Goal: Task Accomplishment & Management: Complete application form

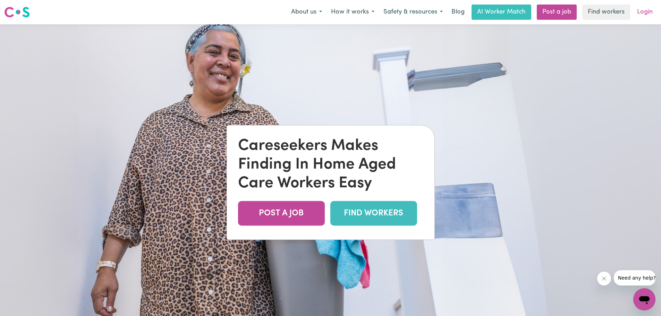
click at [644, 9] on link "Login" at bounding box center [645, 12] width 24 height 15
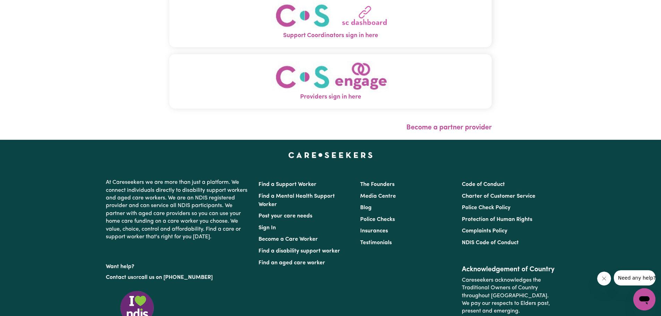
scroll to position [104, 0]
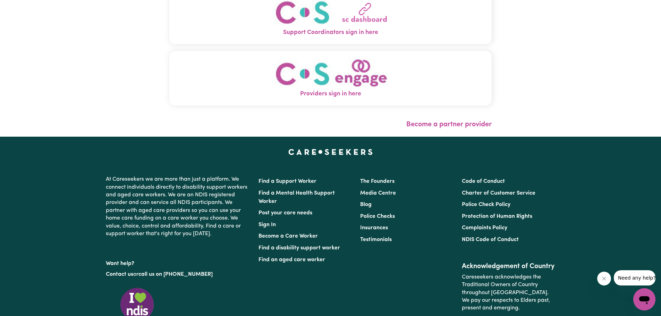
click at [326, 86] on img "Providers sign in here" at bounding box center [330, 74] width 118 height 32
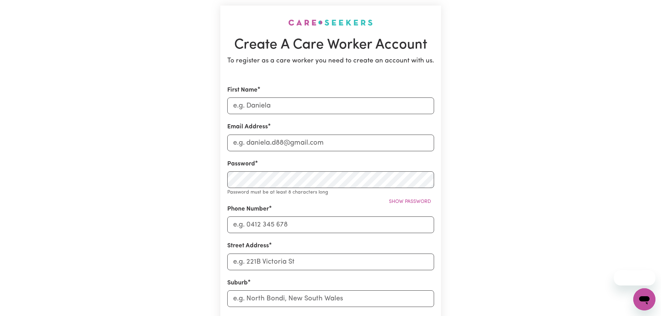
scroll to position [69, 0]
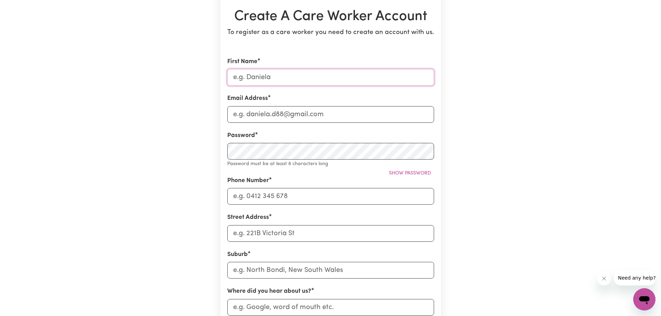
click at [269, 76] on input "First Name" at bounding box center [330, 77] width 207 height 17
type input "[PERSON_NAME] [PERSON_NAME]"
type input "[EMAIL_ADDRESS][DOMAIN_NAME]"
type input "0456799767"
type input "[STREET_ADDRESS]"
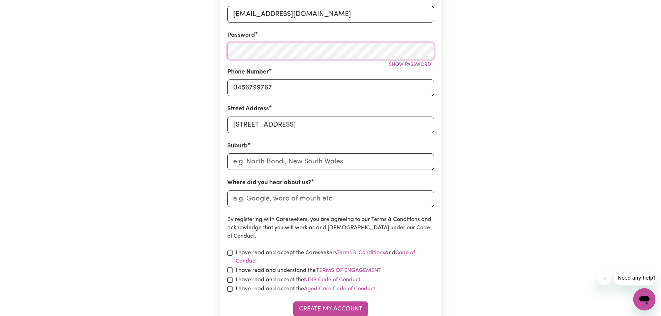
scroll to position [173, 0]
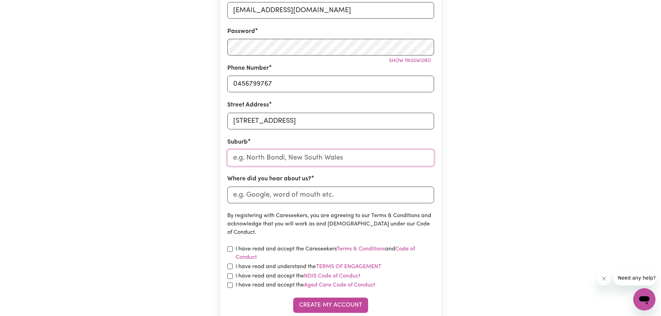
click at [257, 152] on input "text" at bounding box center [330, 157] width 207 height 17
type input "Koga"
type input "[PERSON_NAME], [GEOGRAPHIC_DATA], 4406"
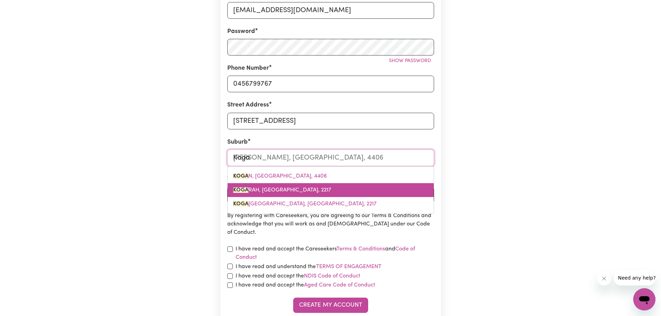
click at [277, 190] on span "KOGA RAH, [GEOGRAPHIC_DATA], 2217" at bounding box center [282, 190] width 98 height 6
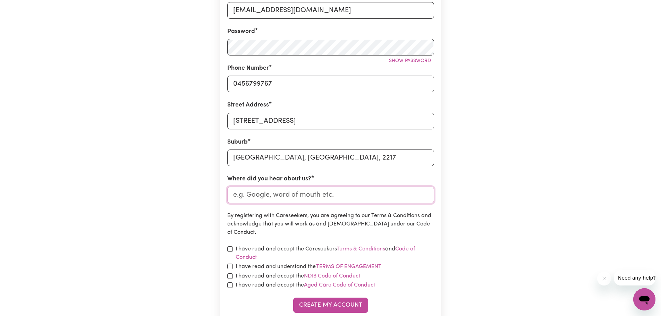
click at [289, 195] on input "Where did you hear about us?" at bounding box center [330, 195] width 207 height 17
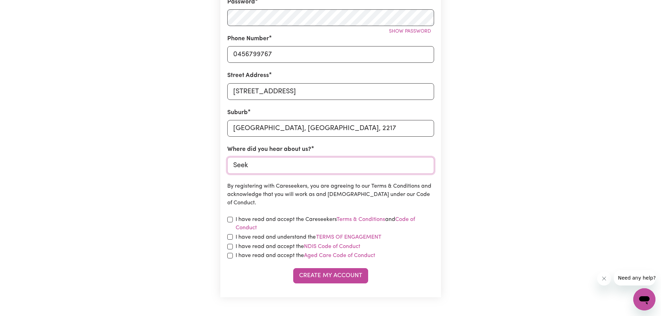
scroll to position [208, 0]
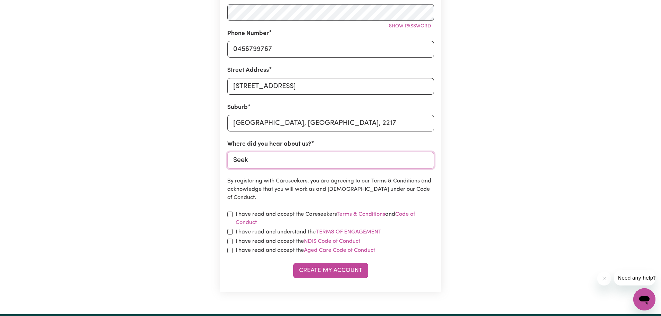
type input "Seek"
click at [229, 215] on input "checkbox" at bounding box center [230, 215] width 6 height 6
checkbox input "true"
click at [234, 234] on div "I have read and understand the Terms of Engagement" at bounding box center [330, 232] width 207 height 9
click at [231, 242] on input "checkbox" at bounding box center [230, 242] width 6 height 6
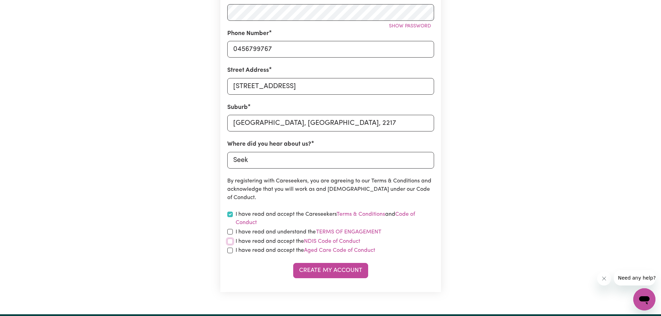
checkbox input "true"
click at [226, 231] on section "Create A Care Worker Account To register as a care worker you need to create an…" at bounding box center [330, 65] width 221 height 454
click at [230, 230] on input "checkbox" at bounding box center [230, 232] width 6 height 6
checkbox input "true"
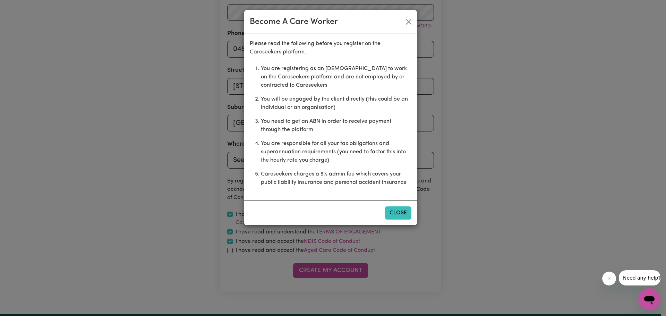
click at [397, 211] on button "Close" at bounding box center [398, 212] width 26 height 13
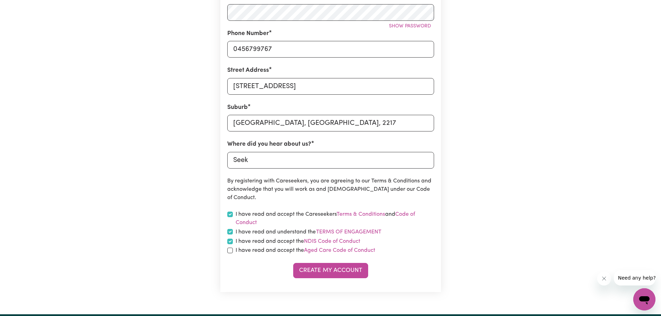
click at [234, 248] on div "I have read and accept the Aged Care Code of Conduct" at bounding box center [330, 250] width 207 height 8
click at [228, 251] on input "checkbox" at bounding box center [230, 251] width 6 height 6
checkbox input "true"
click at [327, 269] on button "Create My Account" at bounding box center [330, 270] width 75 height 15
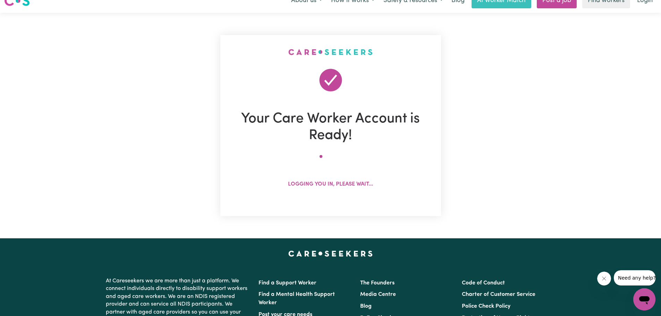
scroll to position [0, 0]
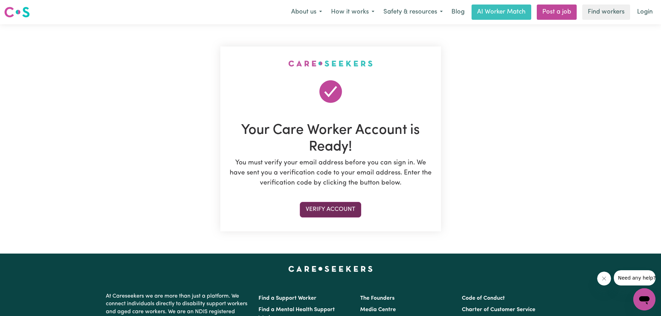
click at [332, 210] on button "Verify Account" at bounding box center [330, 209] width 61 height 15
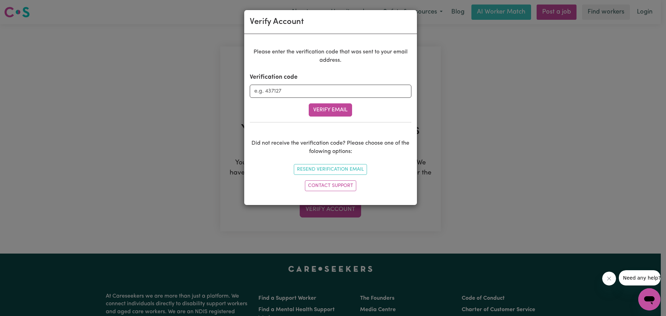
click at [296, 83] on div "Verification code" at bounding box center [331, 85] width 162 height 25
click at [298, 93] on input "Verification code" at bounding box center [331, 91] width 162 height 13
type input "804026"
click at [344, 111] on button "Verify Email" at bounding box center [330, 109] width 43 height 13
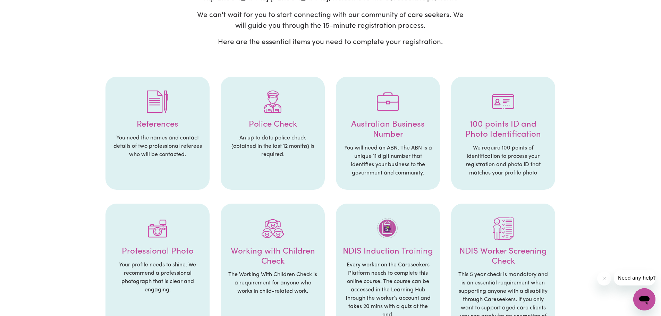
click at [144, 116] on div at bounding box center [157, 102] width 90 height 36
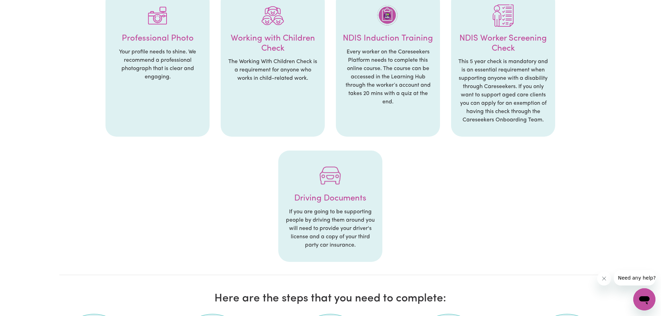
scroll to position [486, 0]
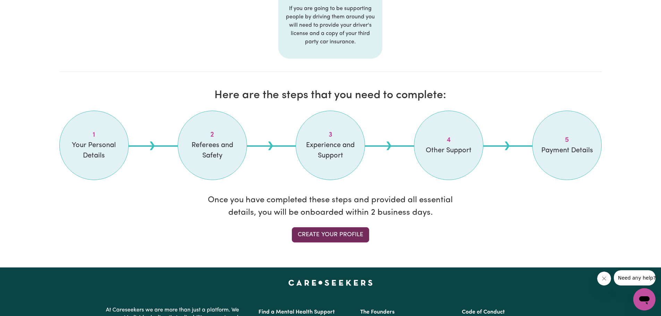
click at [336, 238] on link "Create your profile" at bounding box center [330, 234] width 77 height 15
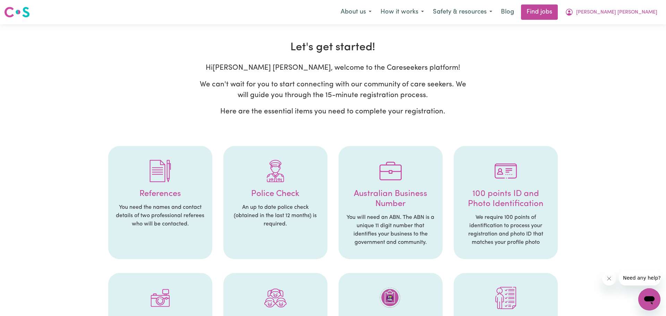
select select "Studying a healthcare related degree or qualification"
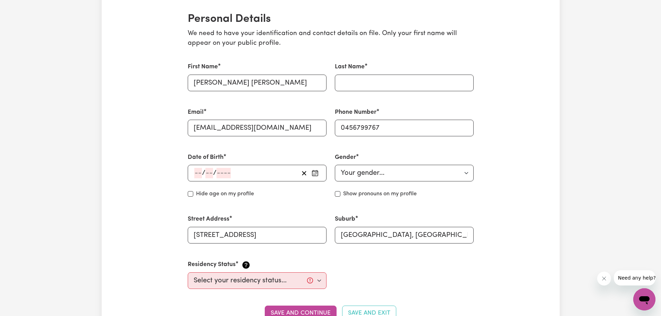
scroll to position [173, 0]
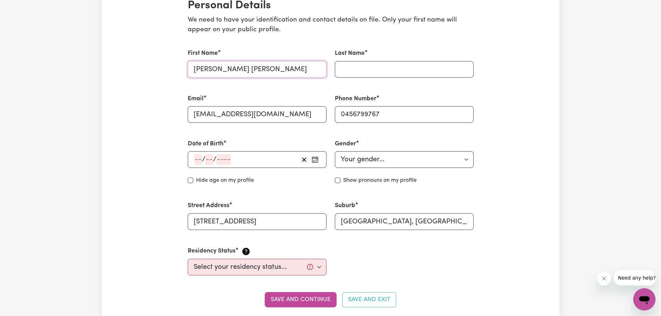
click at [256, 71] on input "[PERSON_NAME] [PERSON_NAME]" at bounding box center [257, 69] width 139 height 17
type input "[PERSON_NAME]"
click at [379, 71] on input "Last Name" at bounding box center [404, 69] width 139 height 17
paste input "[PERSON_NAME]"
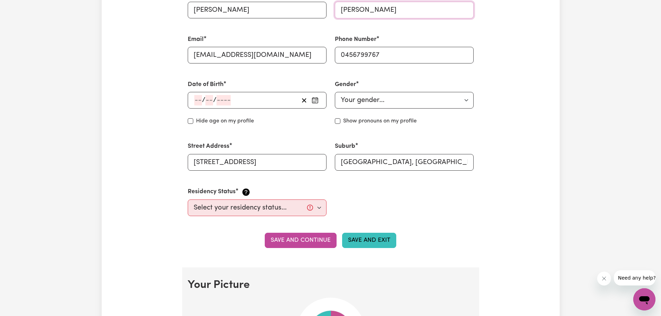
scroll to position [312, 0]
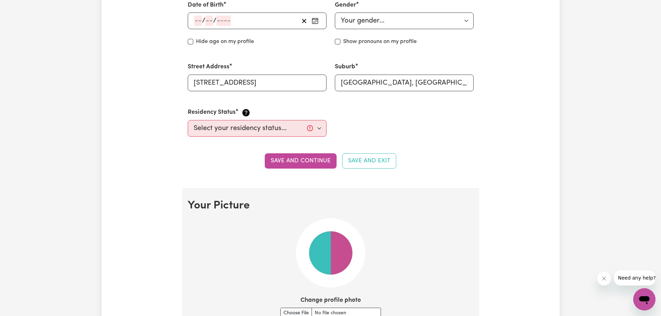
type input "[PERSON_NAME]"
click at [223, 131] on select "Select your residency status... [DEMOGRAPHIC_DATA] citizen Australian PR [DEMOG…" at bounding box center [257, 128] width 139 height 17
select select "Student Visa"
click at [188, 120] on select "Select your residency status... [DEMOGRAPHIC_DATA] citizen Australian PR [DEMOG…" at bounding box center [257, 128] width 139 height 17
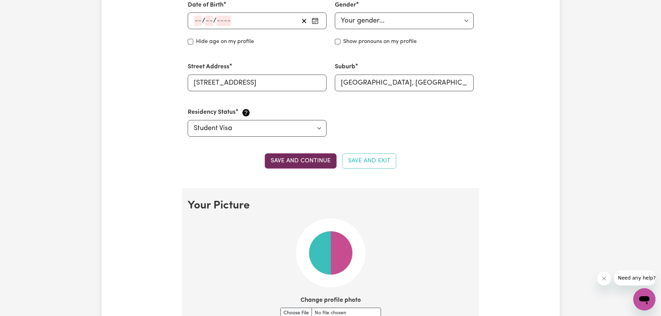
click at [309, 160] on button "Save and continue" at bounding box center [301, 160] width 72 height 15
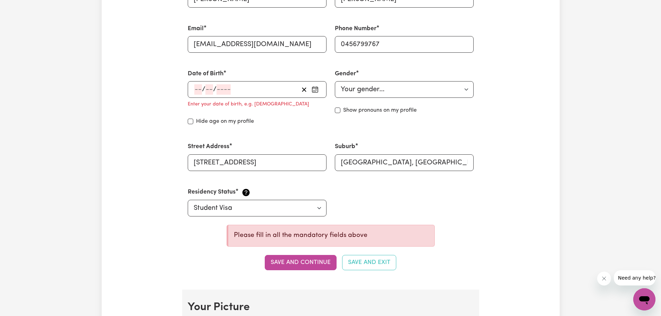
scroll to position [243, 0]
click at [200, 88] on div "/ /" at bounding box center [257, 90] width 139 height 17
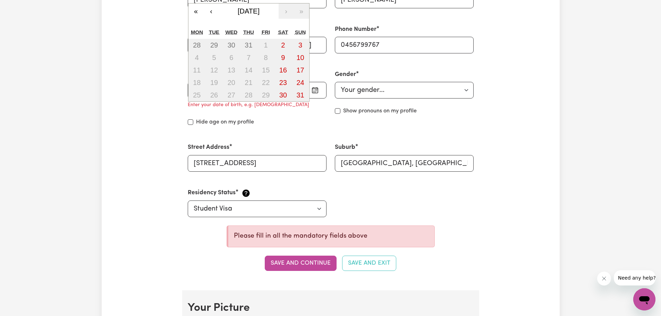
type input "01"
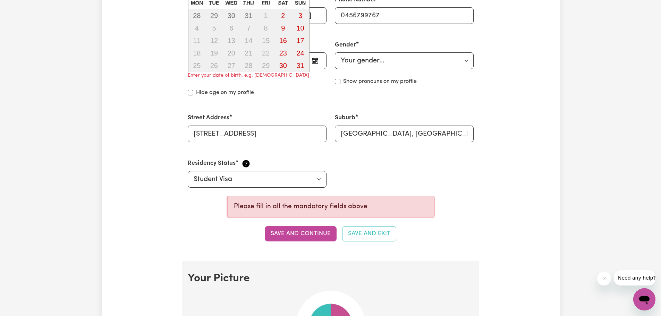
scroll to position [277, 0]
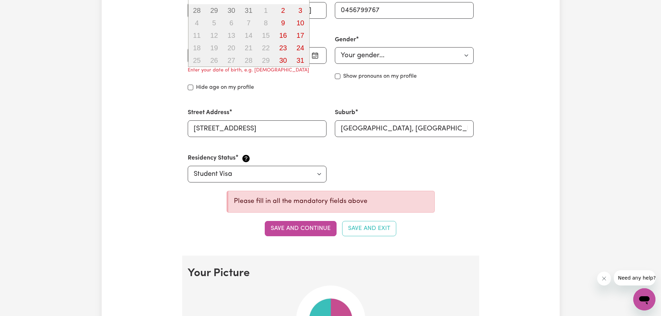
type input "0"
click at [303, 85] on div "Hide age on my profile" at bounding box center [257, 87] width 139 height 8
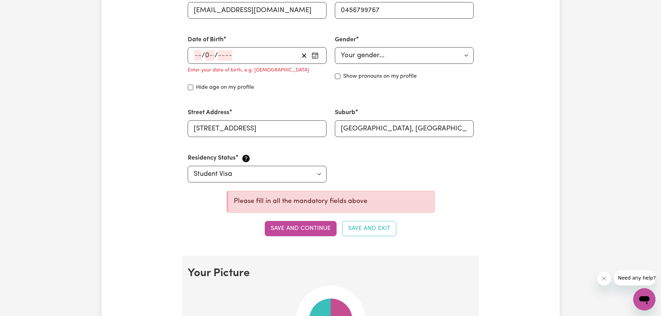
click at [196, 55] on div "/ 0 / « ‹ [DATE] › » Mon Tue Wed Thu Fri Sat Sun 28 29 30 31 1 2 3 4 5 6 7 8 9 …" at bounding box center [257, 55] width 139 height 17
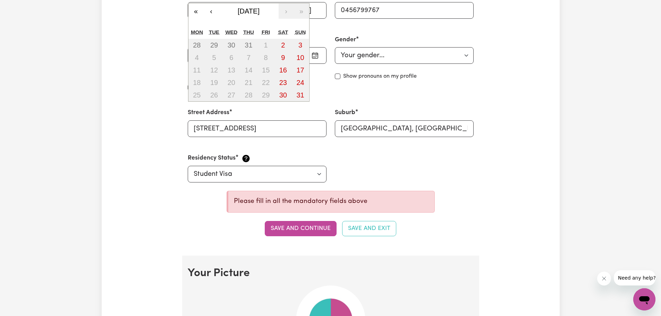
type input "01"
type input "10"
type input "199"
type input "[DATE]"
type input "1"
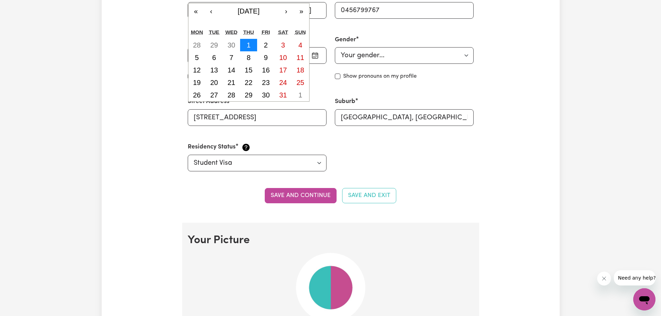
type input "1998"
click at [247, 45] on abbr "1" at bounding box center [249, 45] width 4 height 8
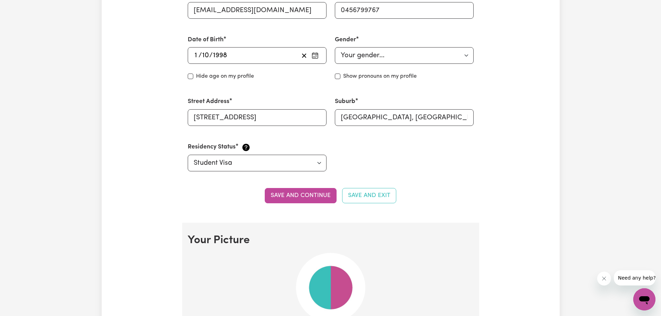
click at [372, 56] on select "Your gender... [DEMOGRAPHIC_DATA] [DEMOGRAPHIC_DATA] [DEMOGRAPHIC_DATA] Other P…" at bounding box center [404, 55] width 139 height 17
select select "[DEMOGRAPHIC_DATA]"
click at [335, 47] on select "Your gender... [DEMOGRAPHIC_DATA] [DEMOGRAPHIC_DATA] [DEMOGRAPHIC_DATA] Other P…" at bounding box center [404, 55] width 139 height 17
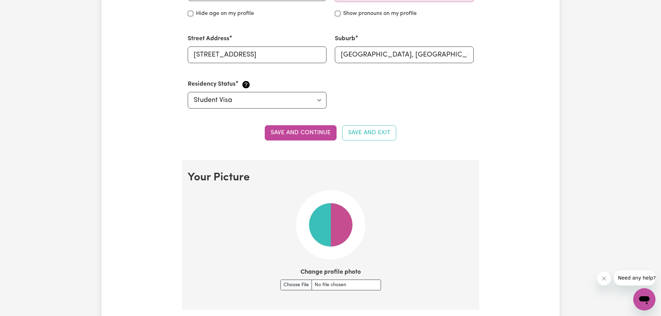
scroll to position [347, 0]
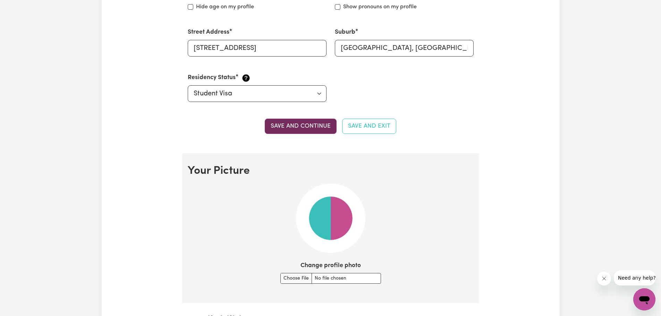
click at [307, 129] on button "Save and continue" at bounding box center [301, 126] width 72 height 15
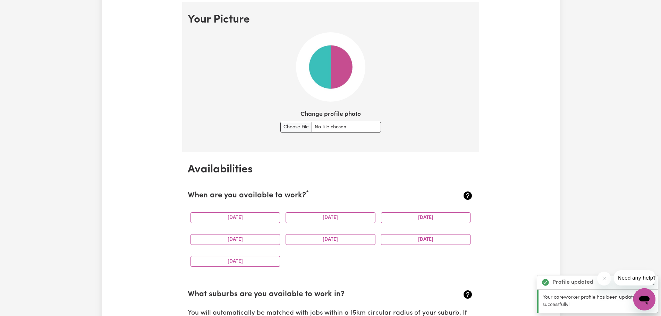
scroll to position [500, 0]
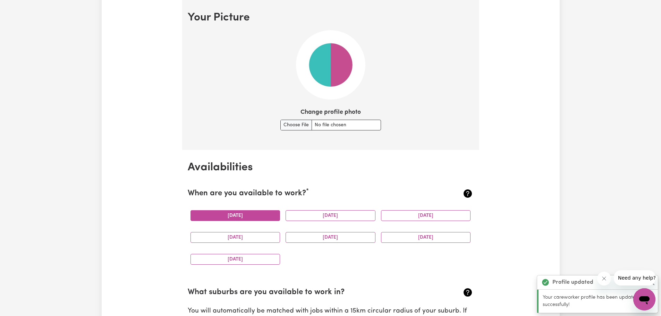
click at [241, 216] on button "[DATE]" at bounding box center [235, 215] width 90 height 11
click at [324, 217] on button "[DATE]" at bounding box center [330, 215] width 90 height 11
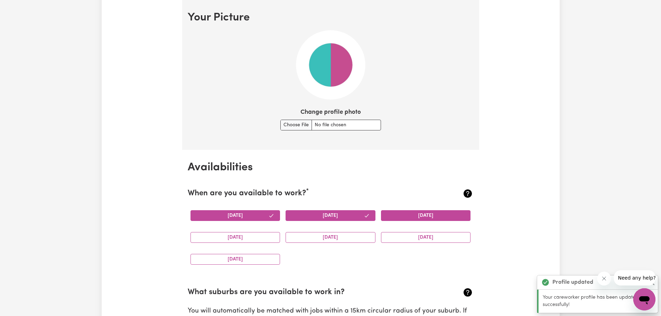
click at [424, 217] on button "[DATE]" at bounding box center [426, 215] width 90 height 11
click at [414, 240] on button "[DATE]" at bounding box center [426, 237] width 90 height 11
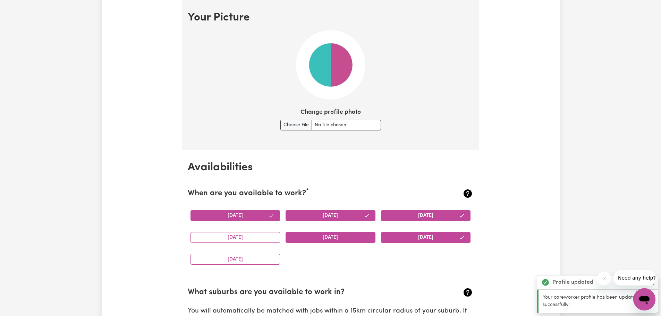
click at [318, 236] on button "[DATE]" at bounding box center [330, 237] width 90 height 11
click at [258, 239] on button "[DATE]" at bounding box center [235, 237] width 90 height 11
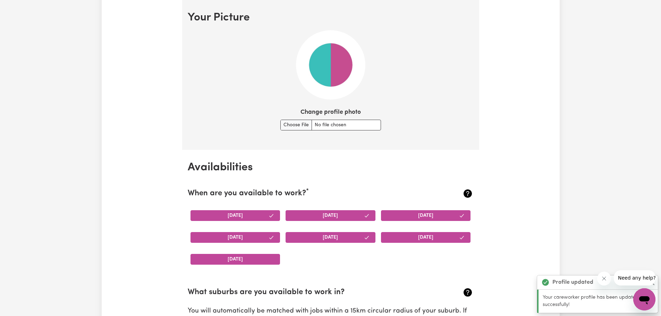
click at [240, 259] on button "[DATE]" at bounding box center [235, 259] width 90 height 11
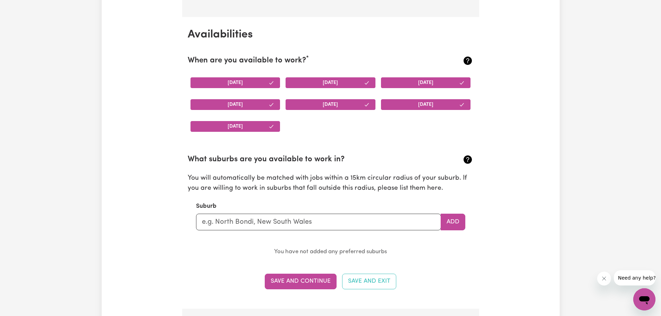
scroll to position [639, 0]
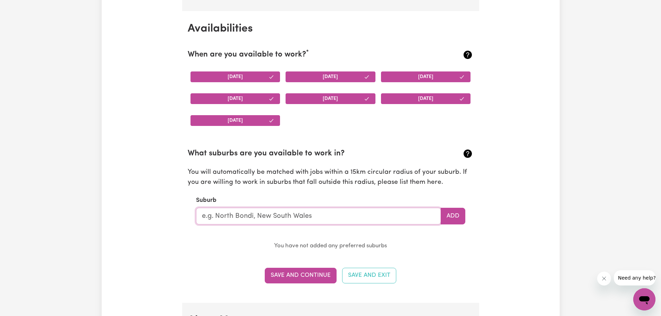
click at [259, 221] on input "text" at bounding box center [318, 216] width 245 height 17
drag, startPoint x: 487, startPoint y: 246, endPoint x: 477, endPoint y: 249, distance: 10.4
click at [487, 246] on div "Update Profile 1 2 3 4 5 Step 1 : Personal Details Let potential clients know w…" at bounding box center [331, 308] width 458 height 1807
click at [288, 276] on button "Save and Continue" at bounding box center [301, 275] width 72 height 15
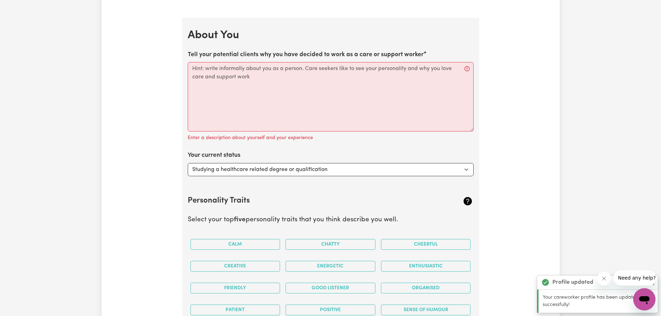
scroll to position [941, 0]
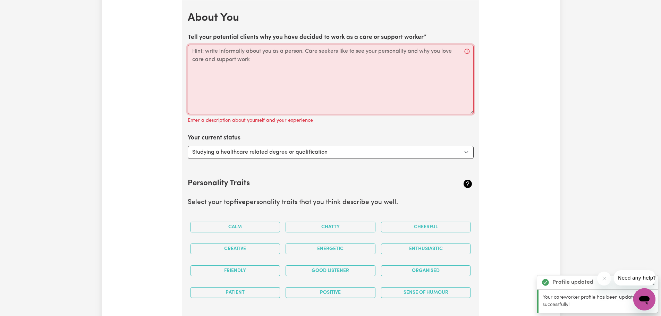
click at [248, 70] on textarea "Tell your potential clients why you have decided to work as a care or support w…" at bounding box center [331, 79] width 286 height 69
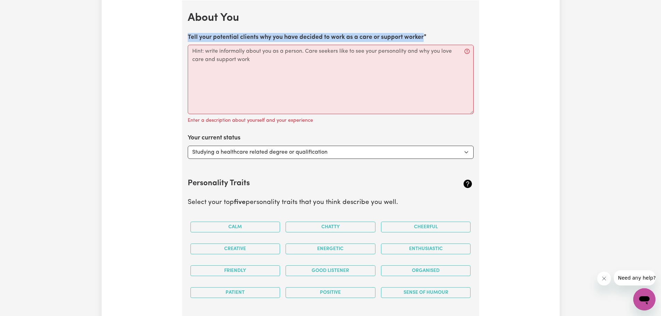
drag, startPoint x: 188, startPoint y: 35, endPoint x: 422, endPoint y: 37, distance: 234.1
click at [422, 37] on label "Tell your potential clients why you have decided to work as a care or support w…" at bounding box center [306, 37] width 236 height 9
copy label "Tell your potential clients why you have decided to work as a care or support w…"
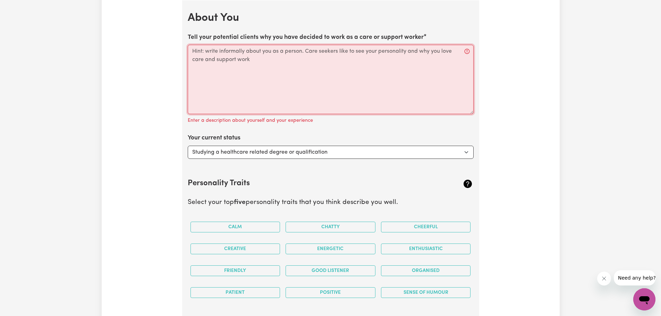
click at [238, 76] on textarea "Tell your potential clients why you have decided to work as a care or support w…" at bounding box center [331, 79] width 286 height 69
paste textarea "I chose to work as a care and support worker because I genuinely enjoy making a…"
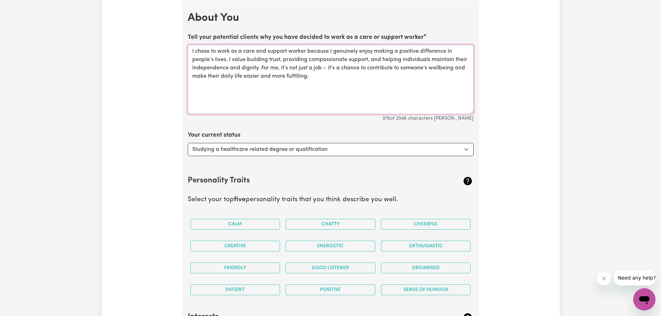
click at [323, 67] on textarea "I chose to work as a care and support worker because I genuinely enjoy making a…" at bounding box center [331, 79] width 286 height 69
click at [323, 66] on textarea "I chose to work as a care and support worker because I genuinely enjoy making a…" at bounding box center [331, 79] width 286 height 69
type textarea "I chose to work as a care and support worker because I genuinely enjoy making a…"
click at [270, 146] on select "Select... Studying a healthcare related degree or qualification Studying a non-…" at bounding box center [331, 149] width 286 height 13
click at [188, 143] on select "Select... Studying a healthcare related degree or qualification Studying a non-…" at bounding box center [331, 149] width 286 height 13
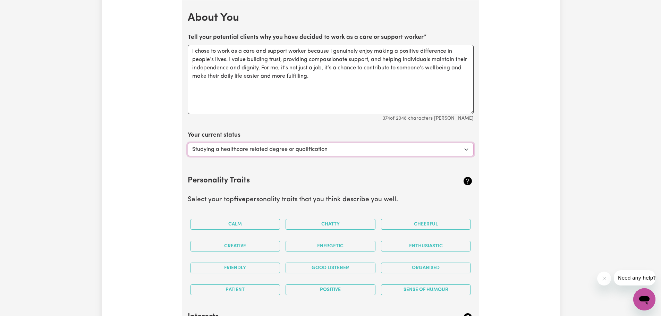
click at [240, 152] on select "Select... Studying a healthcare related degree or qualification Studying a non-…" at bounding box center [331, 149] width 286 height 13
select select "Looking for work - I just graduated"
click at [188, 143] on select "Select... Studying a healthcare related degree or qualification Studying a non-…" at bounding box center [331, 149] width 286 height 13
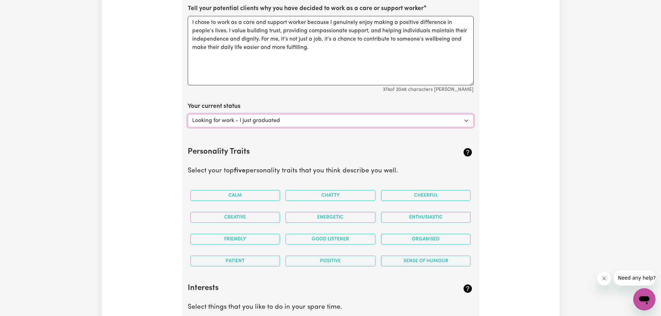
scroll to position [976, 0]
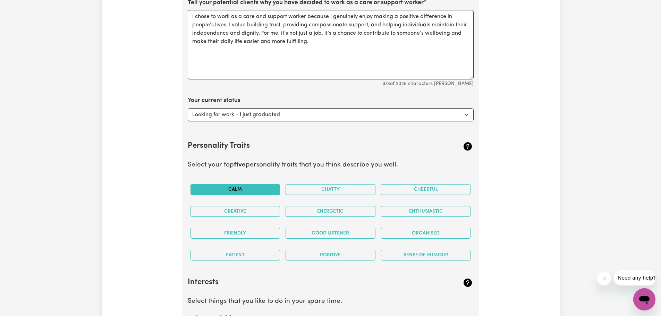
click at [222, 187] on button "Calm" at bounding box center [235, 189] width 90 height 11
click at [223, 230] on button "Friendly" at bounding box center [235, 233] width 90 height 11
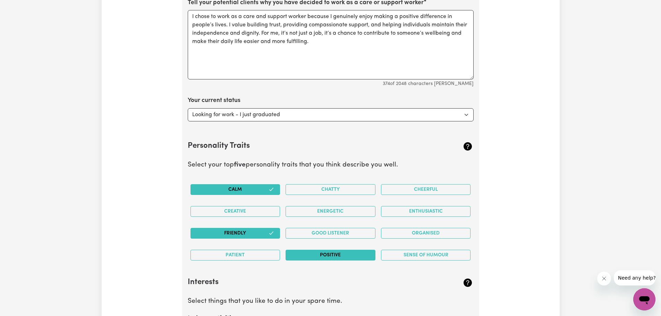
click at [350, 257] on button "Positive" at bounding box center [330, 255] width 90 height 11
click at [431, 210] on button "Enthusiastic" at bounding box center [426, 211] width 90 height 11
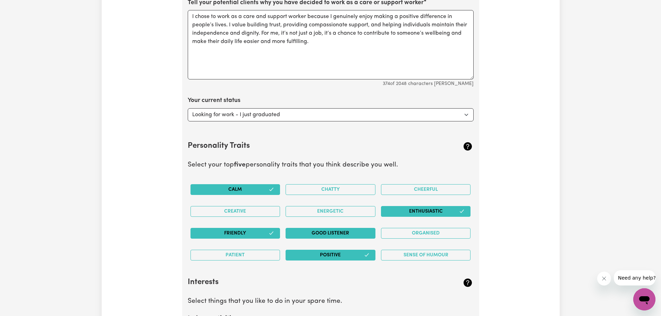
click at [340, 236] on button "Good Listener" at bounding box center [330, 233] width 90 height 11
click at [354, 209] on button "Energetic" at bounding box center [330, 211] width 90 height 11
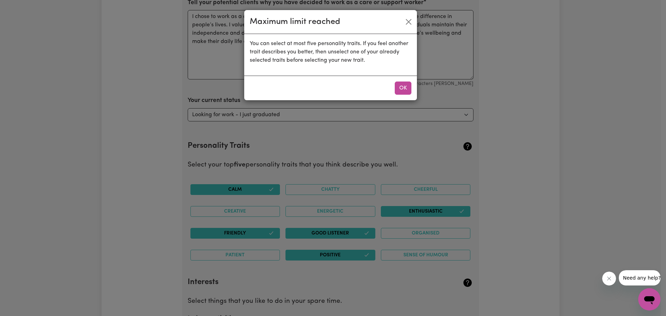
click at [411, 86] on div "OK" at bounding box center [330, 88] width 173 height 25
click at [405, 86] on button "OK" at bounding box center [403, 88] width 17 height 13
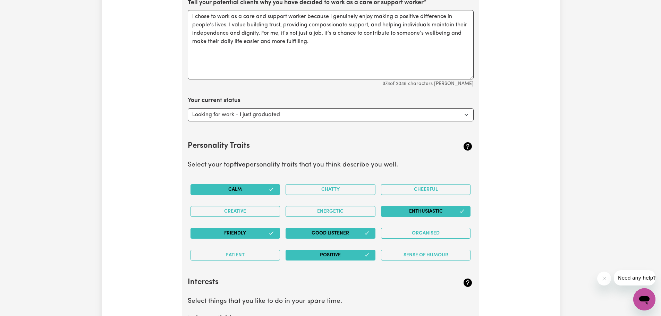
click at [359, 250] on button "Positive" at bounding box center [330, 255] width 90 height 11
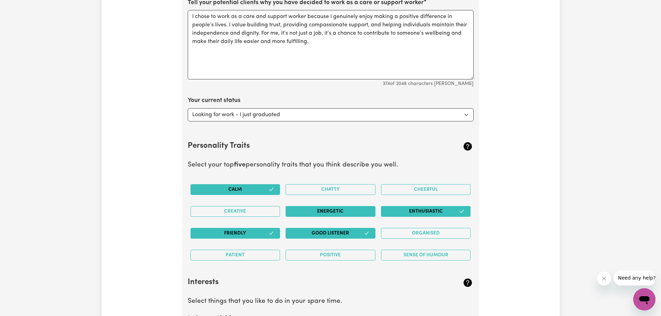
click at [323, 208] on button "Energetic" at bounding box center [330, 211] width 90 height 11
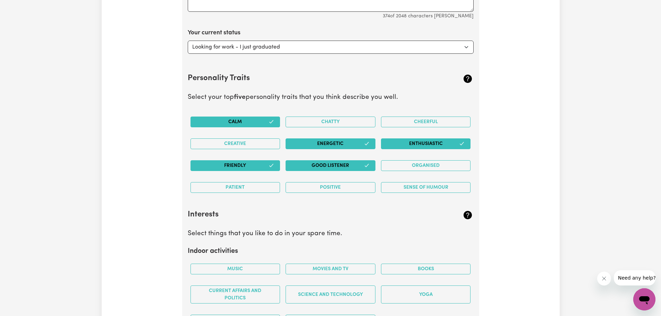
scroll to position [1045, 0]
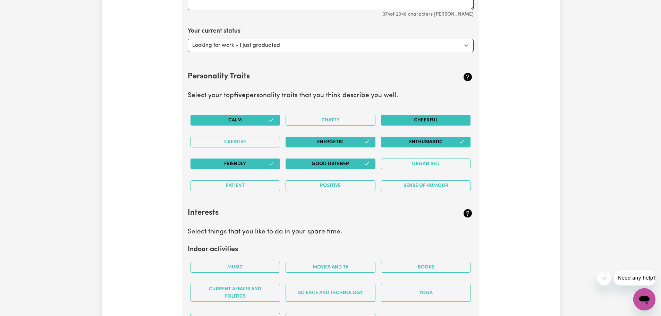
click at [414, 123] on button "Cheerful" at bounding box center [426, 120] width 90 height 11
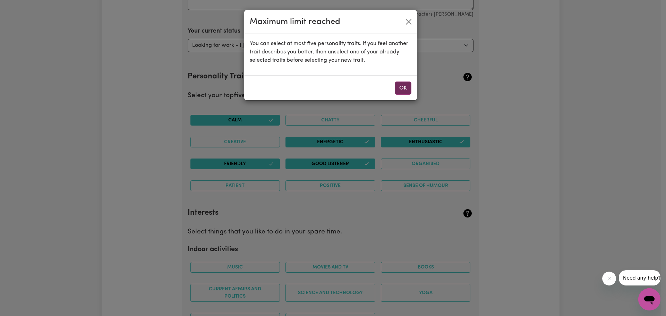
click at [402, 87] on button "OK" at bounding box center [403, 88] width 17 height 13
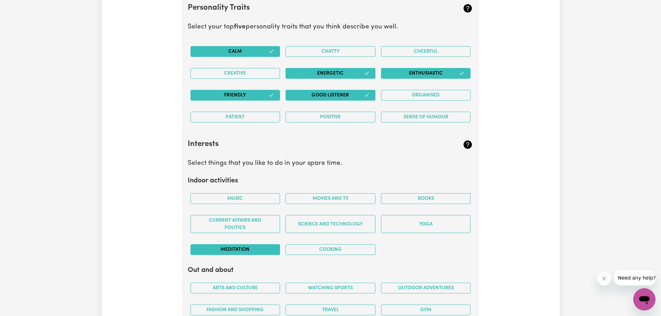
scroll to position [1115, 0]
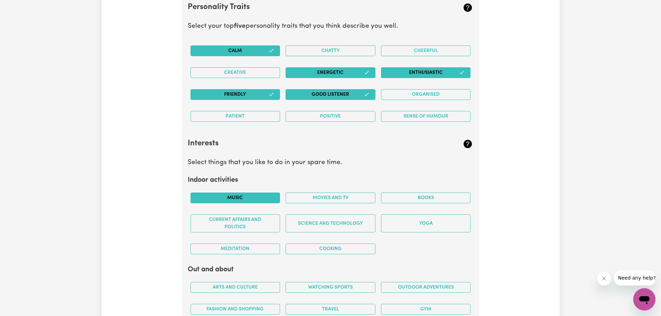
click at [250, 196] on button "Music" at bounding box center [235, 197] width 90 height 11
click at [352, 249] on button "Cooking" at bounding box center [330, 248] width 90 height 11
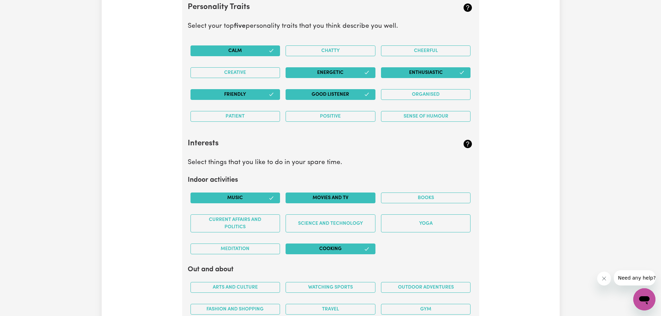
click at [349, 199] on button "Movies and TV" at bounding box center [330, 197] width 90 height 11
click at [346, 221] on button "Science and Technology" at bounding box center [330, 223] width 90 height 18
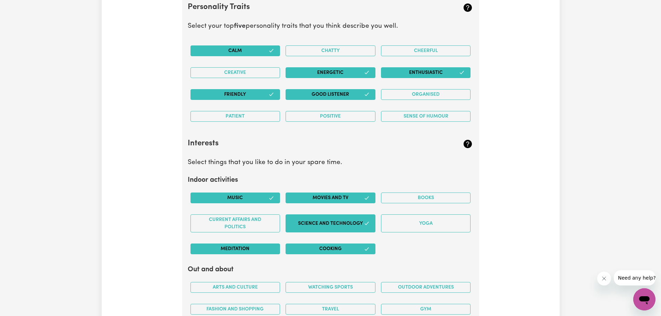
click at [245, 250] on button "Meditation" at bounding box center [235, 248] width 90 height 11
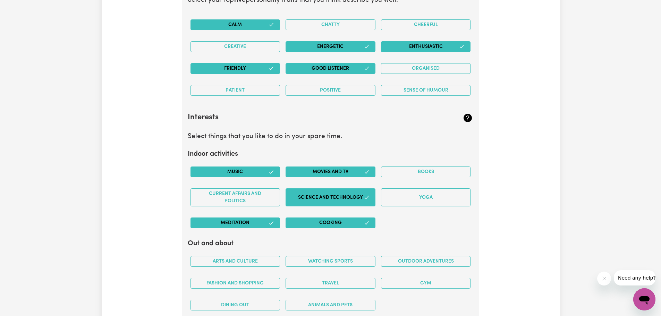
scroll to position [1288, 0]
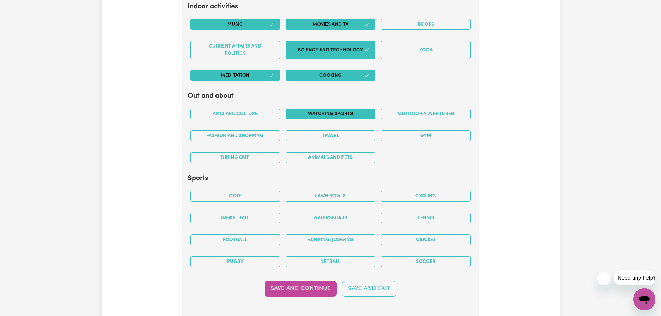
click at [326, 111] on button "Watching sports" at bounding box center [330, 114] width 90 height 11
click at [416, 135] on button "Gym" at bounding box center [426, 135] width 90 height 11
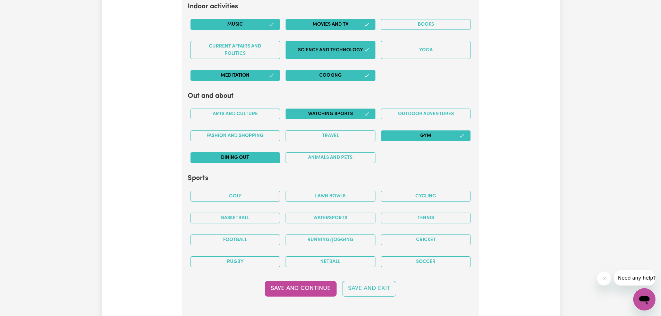
click at [247, 157] on button "Dining out" at bounding box center [235, 157] width 90 height 11
click at [318, 134] on button "Travel" at bounding box center [330, 135] width 90 height 11
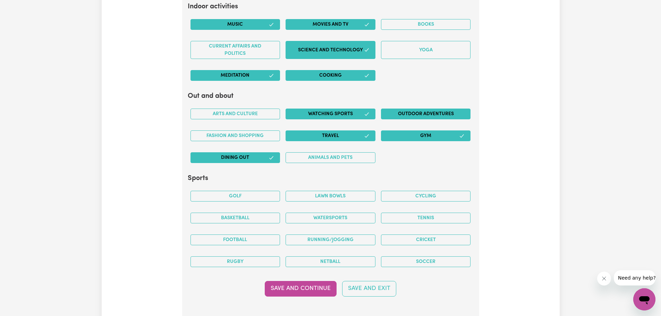
click at [401, 111] on button "Outdoor adventures" at bounding box center [426, 114] width 90 height 11
click at [429, 241] on button "Cricket" at bounding box center [426, 239] width 90 height 11
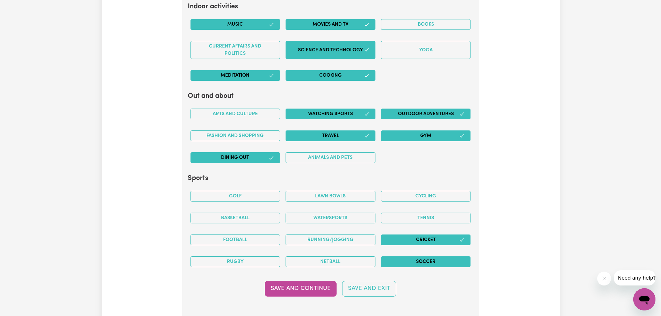
click at [422, 264] on button "Soccer" at bounding box center [426, 261] width 90 height 11
click at [235, 239] on button "Football" at bounding box center [235, 239] width 90 height 11
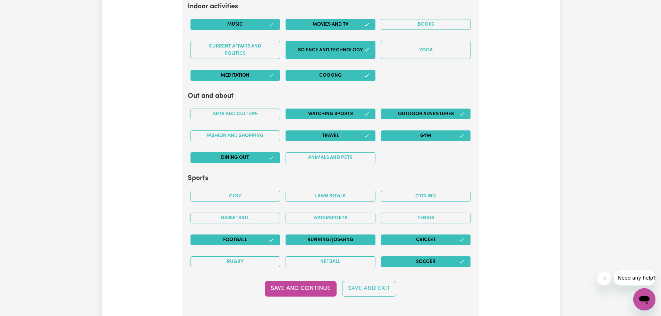
click at [325, 241] on button "Running/Jogging" at bounding box center [330, 239] width 90 height 11
click at [233, 197] on button "Golf" at bounding box center [235, 196] width 90 height 11
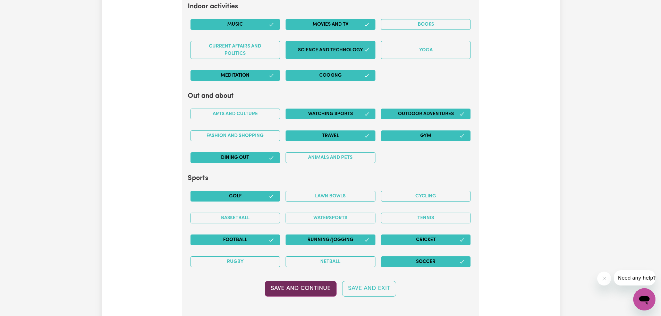
click at [305, 287] on button "Save and Continue" at bounding box center [301, 288] width 72 height 15
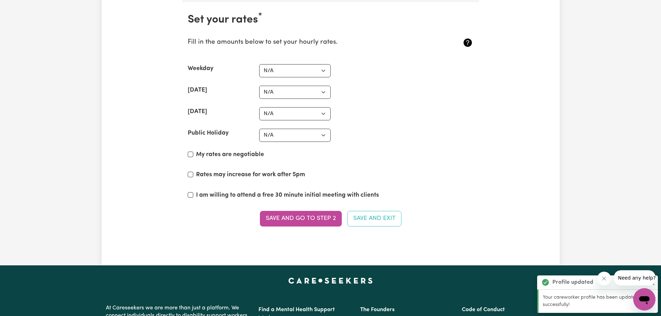
scroll to position [1604, 0]
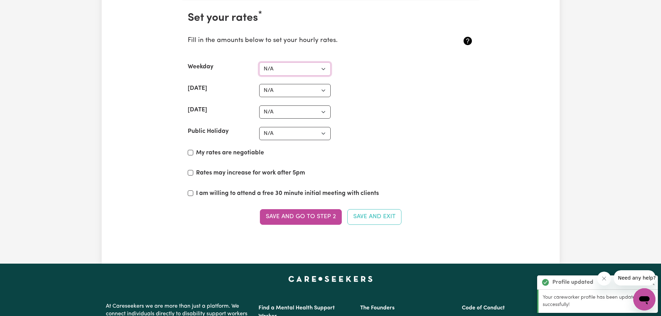
click at [302, 69] on select "N/A $37 $38 $39 $40 $41 $42 $43 $44 $45 $46 $47 $48 $49 $50 $51 $52 $53 $54 $55…" at bounding box center [294, 68] width 71 height 13
select select "37"
click at [259, 62] on select "N/A $37 $38 $39 $40 $41 $42 $43 $44 $45 $46 $47 $48 $49 $50 $51 $52 $53 $54 $55…" at bounding box center [294, 68] width 71 height 13
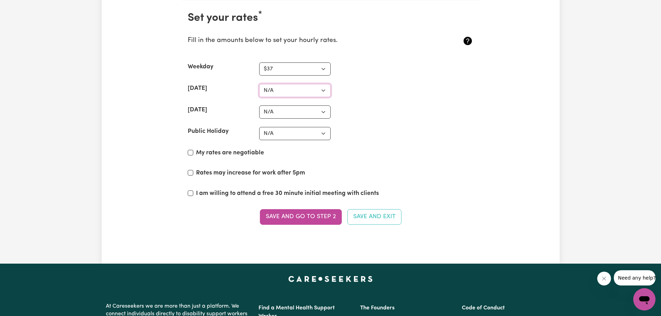
click at [284, 91] on select "N/A $37 $38 $39 $40 $41 $42 $43 $44 $45 $46 $47 $48 $49 $50 $51 $52 $53 $54 $55…" at bounding box center [294, 90] width 71 height 13
select select "53"
click at [259, 84] on select "N/A $37 $38 $39 $40 $41 $42 $43 $44 $45 $46 $47 $48 $49 $50 $51 $52 $53 $54 $55…" at bounding box center [294, 90] width 71 height 13
click at [273, 113] on select "N/A $37 $38 $39 $40 $41 $42 $43 $44 $45 $46 $47 $48 $49 $50 $51 $52 $53 $54 $55…" at bounding box center [294, 111] width 71 height 13
select select "70"
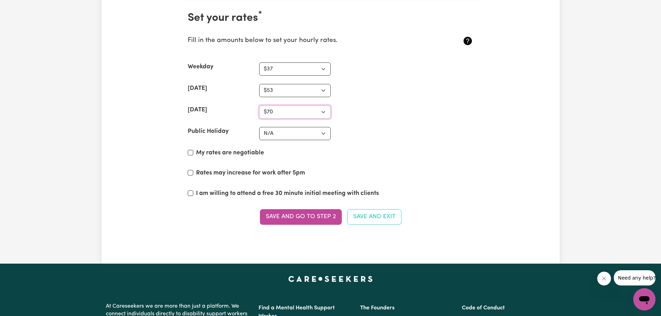
click at [259, 105] on select "N/A $37 $38 $39 $40 $41 $42 $43 $44 $45 $46 $47 $48 $49 $50 $51 $52 $53 $54 $55…" at bounding box center [294, 111] width 71 height 13
click at [276, 131] on select "N/A $37 $38 $39 $40 $41 $42 $43 $44 $45 $46 $47 $48 $49 $50 $51 $52 $53 $54 $55…" at bounding box center [294, 133] width 71 height 13
select select "75"
click at [259, 127] on select "N/A $37 $38 $39 $40 $41 $42 $43 $44 $45 $46 $47 $48 $49 $50 $51 $52 $53 $54 $55…" at bounding box center [294, 133] width 71 height 13
click at [190, 151] on input "My rates are negotiable" at bounding box center [191, 153] width 6 height 6
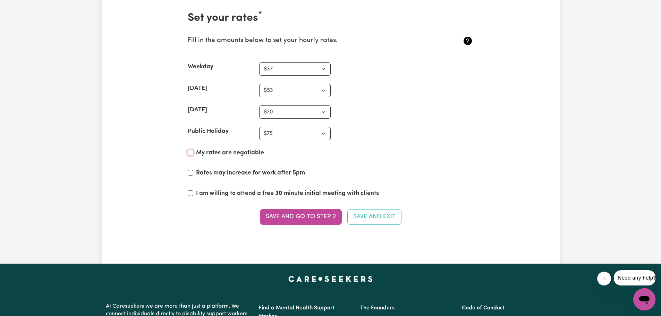
checkbox input "true"
click at [313, 217] on button "Save and go to Step 2" at bounding box center [301, 216] width 82 height 15
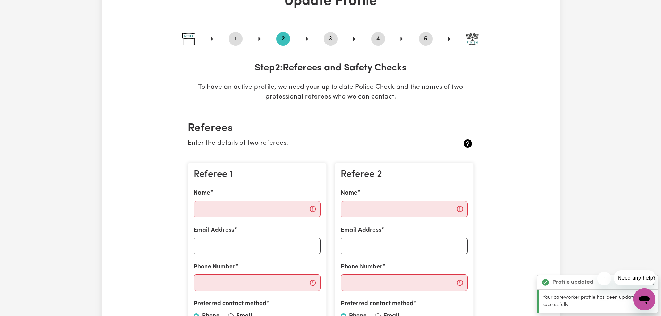
scroll to position [69, 0]
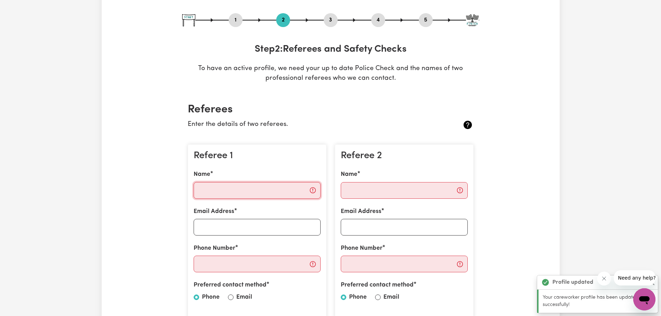
click at [223, 187] on input "Name" at bounding box center [257, 190] width 127 height 17
type input "[PERSON_NAME]"
type input "0458822911"
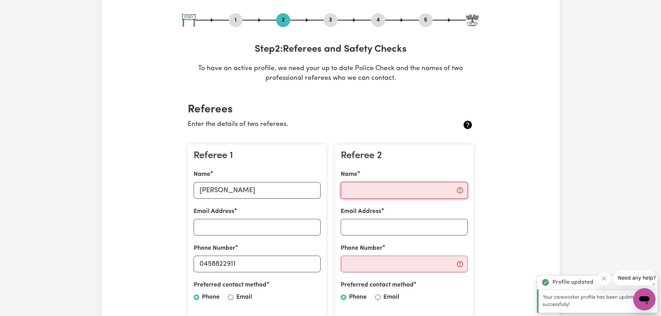
click at [367, 194] on input "Name" at bounding box center [404, 190] width 127 height 17
click at [468, 148] on div "Referee 2 Name Email Address Phone Number Preferred contact method Phone Email" at bounding box center [404, 231] width 139 height 175
click at [229, 223] on input "Email Address" at bounding box center [257, 227] width 127 height 17
type input "[EMAIL_ADDRESS][DOMAIN_NAME]"
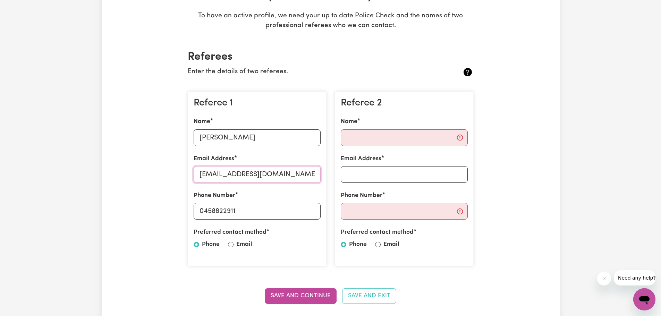
scroll to position [139, 0]
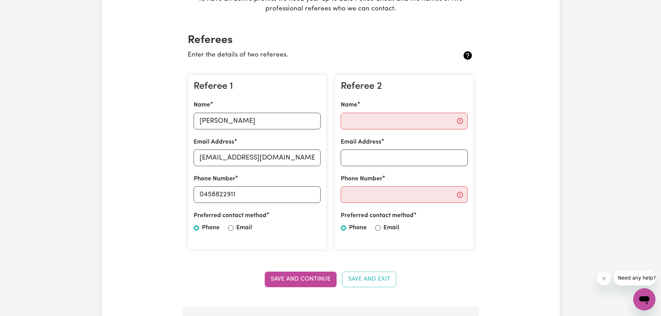
click at [231, 231] on div at bounding box center [231, 228] width 6 height 8
click at [231, 225] on input "Email" at bounding box center [231, 228] width 6 height 6
radio input "true"
click at [197, 228] on input "Phone" at bounding box center [197, 228] width 6 height 6
radio input "true"
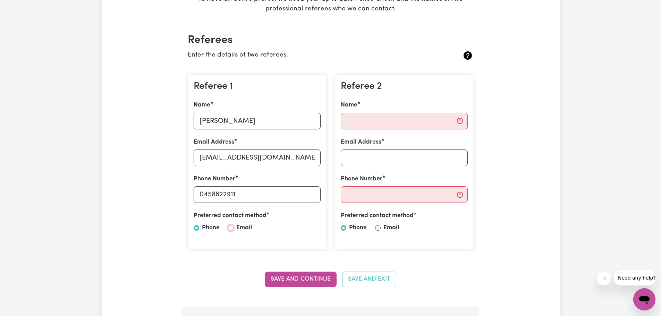
click at [229, 228] on input "Email" at bounding box center [231, 228] width 6 height 6
radio input "true"
click at [366, 120] on input "Name" at bounding box center [404, 121] width 127 height 17
click at [194, 227] on input "Phone" at bounding box center [197, 228] width 6 height 6
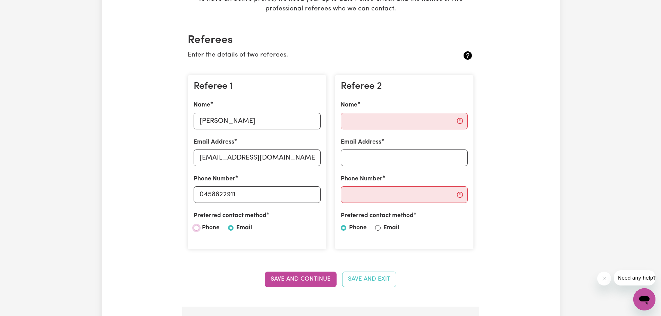
radio input "true"
click at [366, 119] on input "Name" at bounding box center [404, 121] width 127 height 17
type input "[PERSON_NAME]"
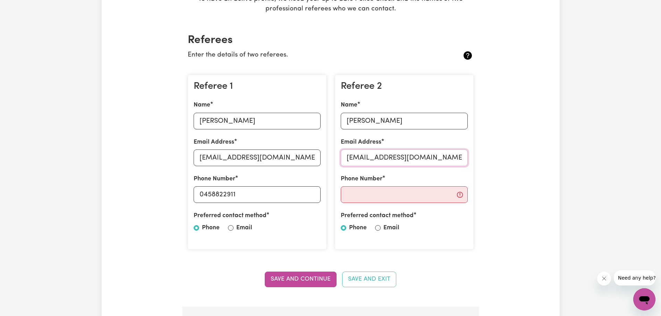
type input "[EMAIL_ADDRESS][DOMAIN_NAME]"
click at [372, 196] on input "Phone Number" at bounding box center [404, 194] width 127 height 17
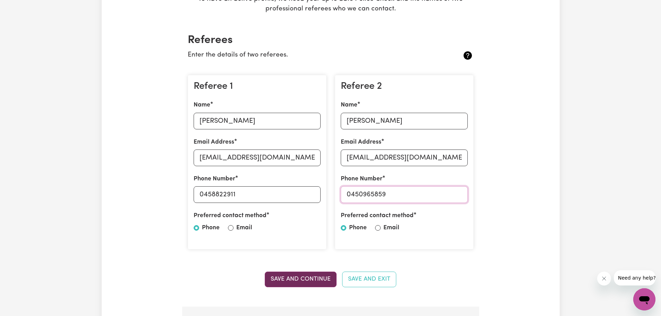
type input "0450965859"
click at [298, 275] on button "Save and Continue" at bounding box center [301, 279] width 72 height 15
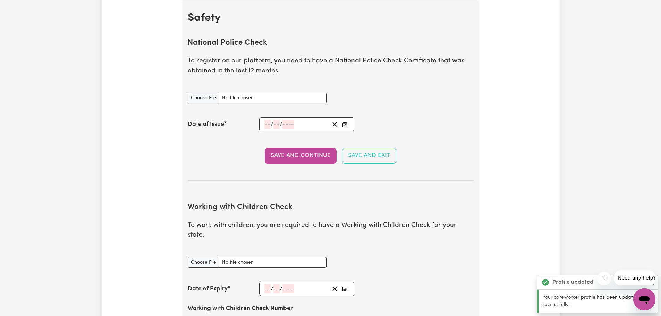
scroll to position [445, 0]
click at [207, 93] on input "National Police Check document" at bounding box center [257, 97] width 139 height 11
type input "C:\fakepath\Police Check.pdf"
click at [345, 124] on icon "Enter the Date of Issue of your National Police Check" at bounding box center [345, 124] width 6 height 6
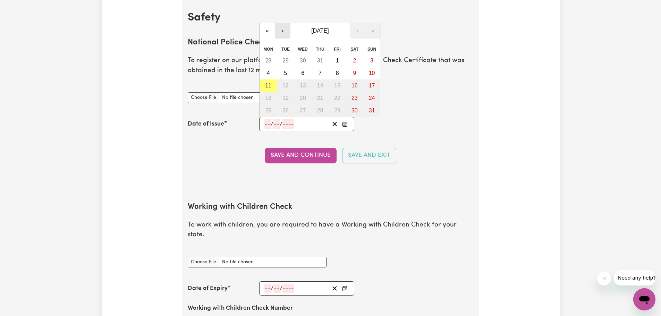
click at [281, 33] on button "‹" at bounding box center [282, 30] width 15 height 15
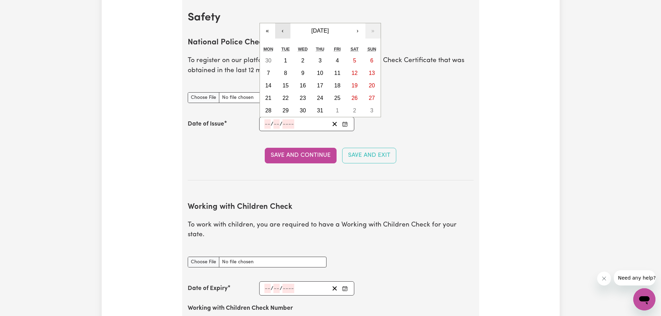
click at [281, 33] on button "‹" at bounding box center [282, 30] width 15 height 15
click at [269, 18] on button "«" at bounding box center [267, 18] width 15 height 15
click at [269, 34] on button "«" at bounding box center [267, 30] width 15 height 15
click at [369, 31] on button "»" at bounding box center [372, 30] width 15 height 15
click at [371, 31] on button "»" at bounding box center [372, 30] width 15 height 15
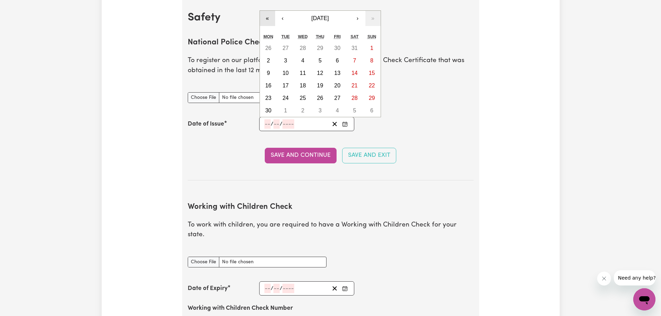
click at [265, 20] on button "«" at bounding box center [267, 18] width 15 height 15
click at [354, 30] on button "›" at bounding box center [357, 30] width 15 height 15
click at [328, 18] on span "[DATE]" at bounding box center [319, 18] width 17 height 6
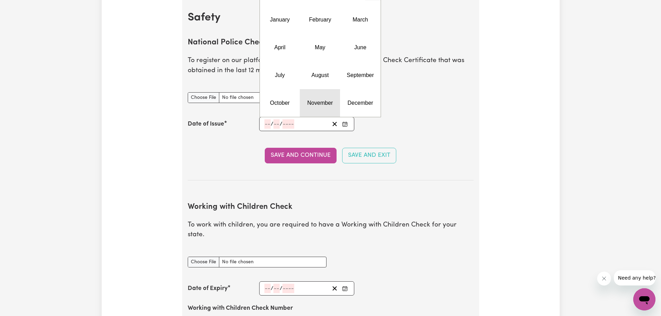
click at [304, 100] on button "November" at bounding box center [320, 103] width 40 height 28
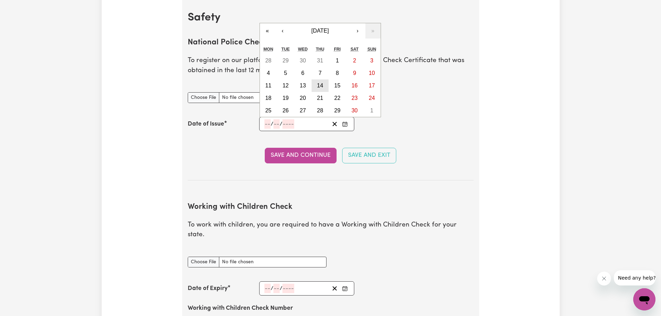
click at [317, 84] on abbr "14" at bounding box center [320, 86] width 6 height 6
type input "[DATE]"
type input "14"
type input "11"
type input "2024"
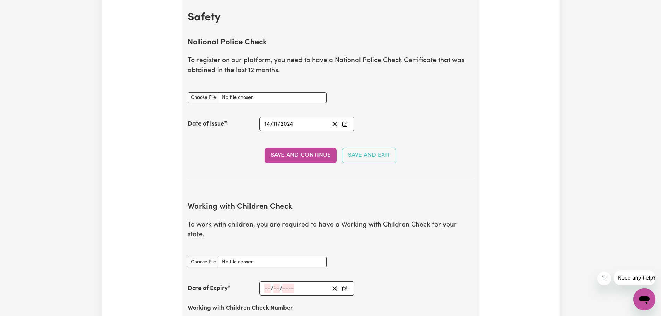
click at [458, 119] on div "Date of Issue [DATE] [DATE] « ‹ [DATE] › » Mon Tue Wed Thu Fri Sat Sun 28 29 30…" at bounding box center [331, 124] width 286 height 14
click at [295, 148] on button "Save and Continue" at bounding box center [301, 155] width 72 height 15
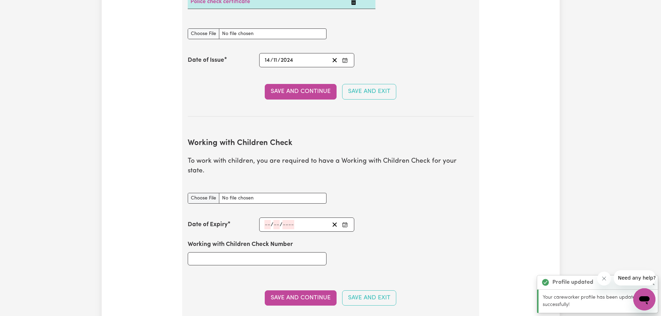
scroll to position [567, 0]
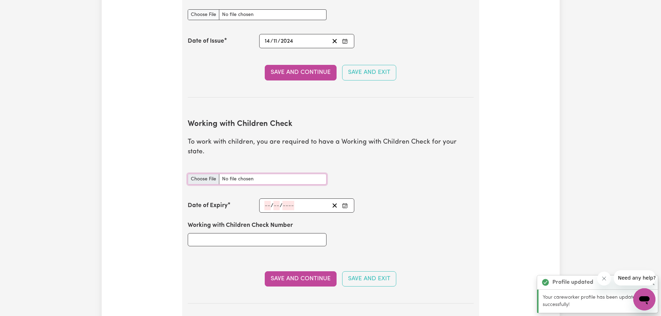
click at [234, 174] on input "Working with Children Check document" at bounding box center [257, 179] width 139 height 11
click at [269, 201] on input "number" at bounding box center [267, 205] width 6 height 9
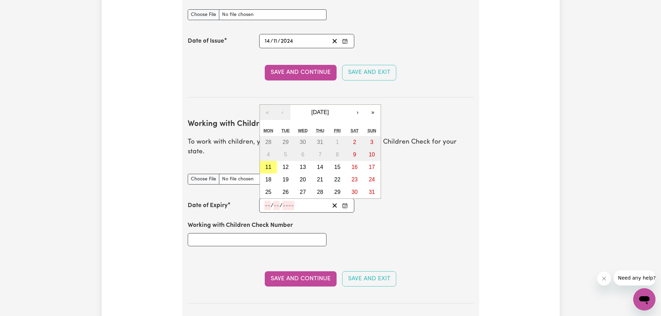
click at [568, 163] on div "Update Profile 1 2 3 4 5 Step 2 : Referees and Safety Checks To have an active …" at bounding box center [330, 158] width 661 height 1403
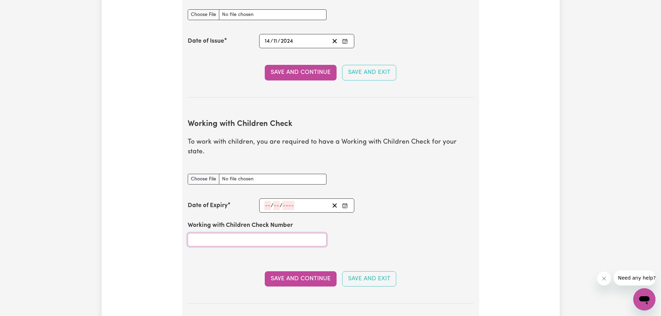
click at [259, 233] on input "Working with Children Check Number" at bounding box center [257, 239] width 139 height 13
click at [279, 201] on input "number" at bounding box center [276, 205] width 6 height 9
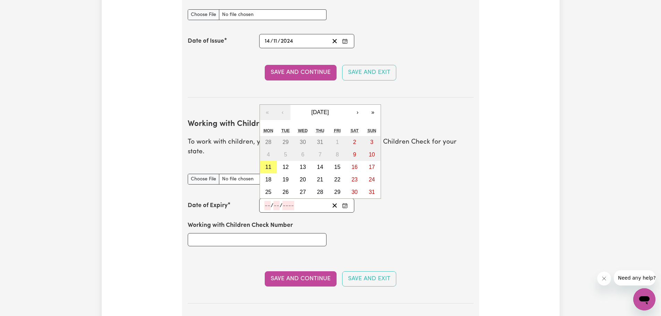
click at [264, 201] on input "number" at bounding box center [267, 205] width 6 height 9
paste input "08072030"
click at [272, 201] on input "08072030" at bounding box center [277, 205] width 26 height 9
type input "08072030"
type input "07"
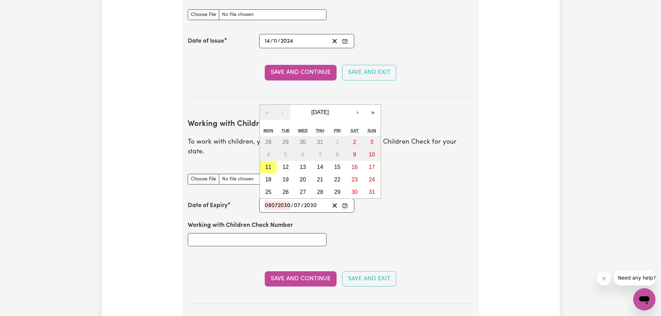
type input "2030"
click at [285, 201] on input "08072030" at bounding box center [277, 205] width 26 height 9
type input "0"
type input "[DATE]"
type input "8"
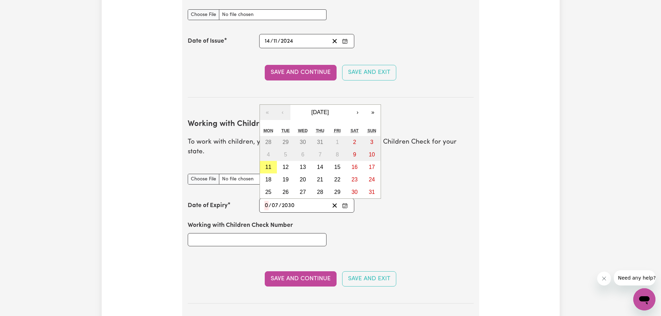
type input "7"
type input "8"
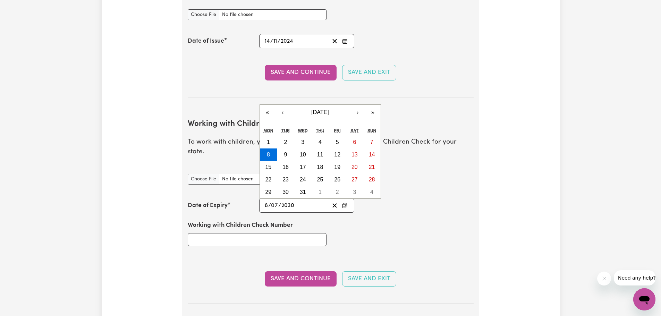
click at [418, 239] on div "Working with Children Check Number" at bounding box center [330, 234] width 294 height 42
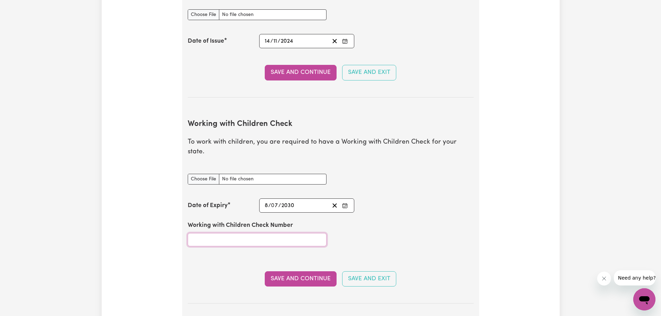
click at [209, 233] on input "Working with Children Check Number" at bounding box center [257, 239] width 139 height 13
paste input "WWC3122926E"
type input "WWC3122926E"
click at [313, 271] on button "Save and Continue" at bounding box center [301, 278] width 72 height 15
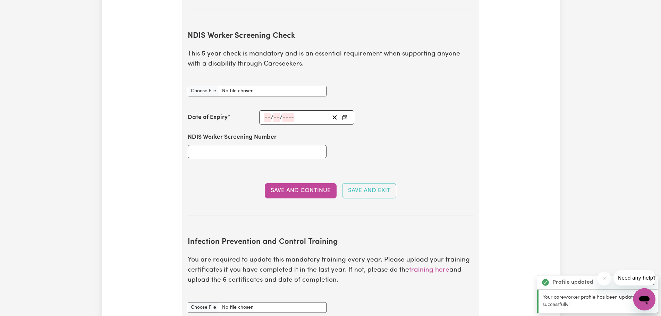
scroll to position [863, 0]
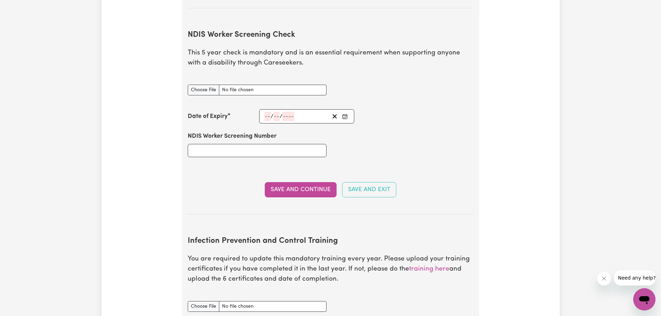
click at [239, 132] on label "NDIS Worker Screening Number" at bounding box center [232, 136] width 89 height 9
click at [239, 144] on input "NDIS Worker Screening Number" at bounding box center [257, 150] width 139 height 13
paste input "23467868"
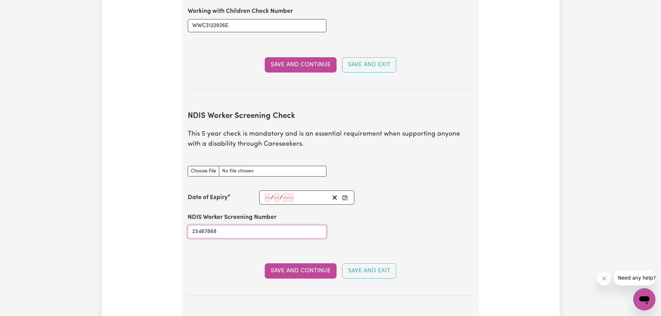
scroll to position [759, 0]
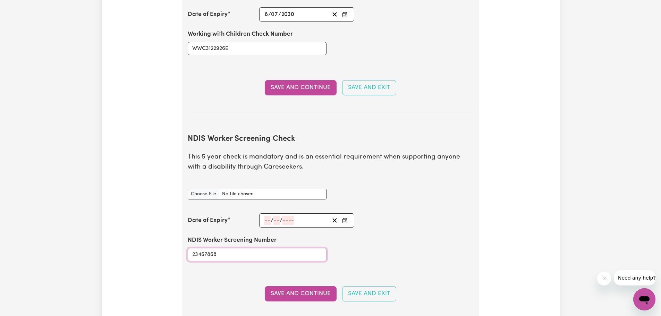
type input "23467868"
click at [264, 216] on div "/ /" at bounding box center [297, 220] width 66 height 9
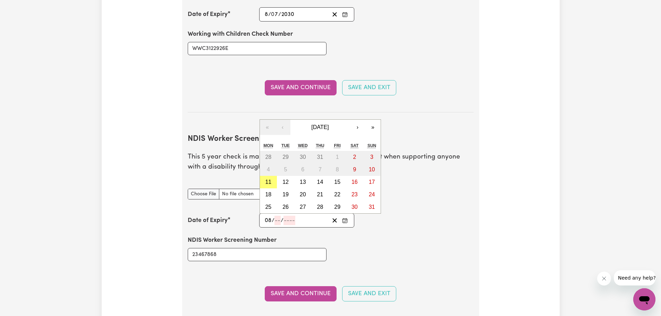
type input "08"
type input "07"
type input "1"
type input "203"
type input "[DATE]"
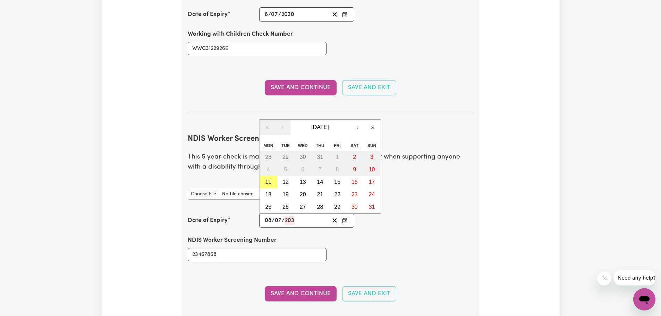
type input "8"
type input "7"
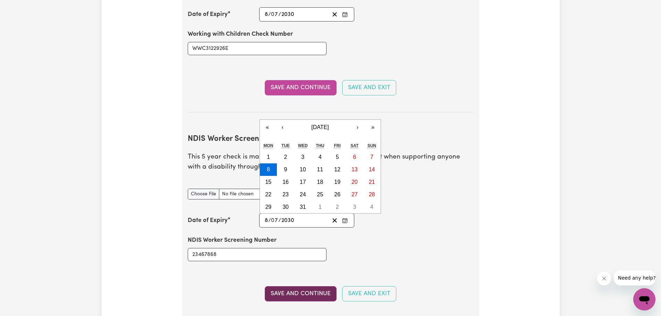
type input "2030"
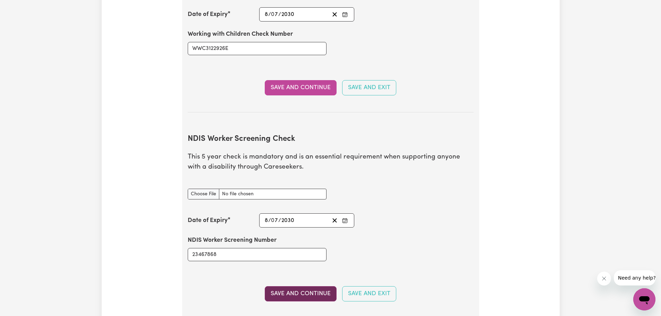
click at [292, 286] on button "Save and Continue" at bounding box center [301, 293] width 72 height 15
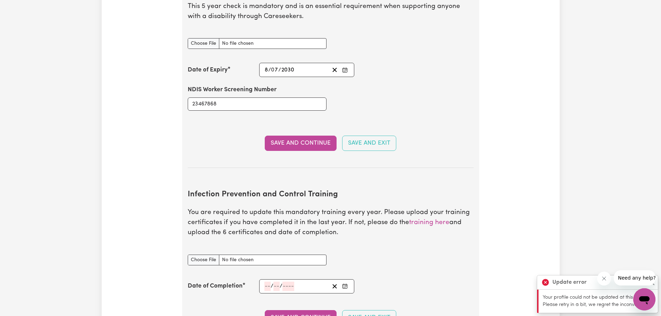
scroll to position [932, 0]
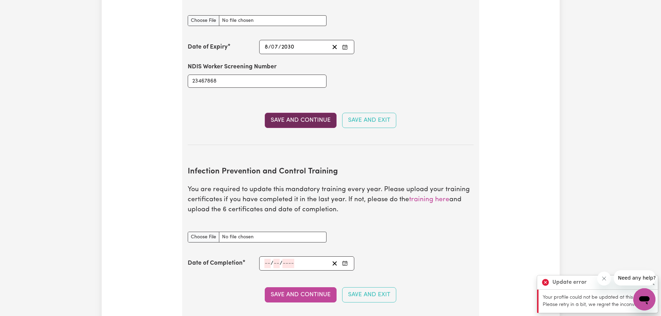
click at [292, 113] on button "Save and Continue" at bounding box center [301, 120] width 72 height 15
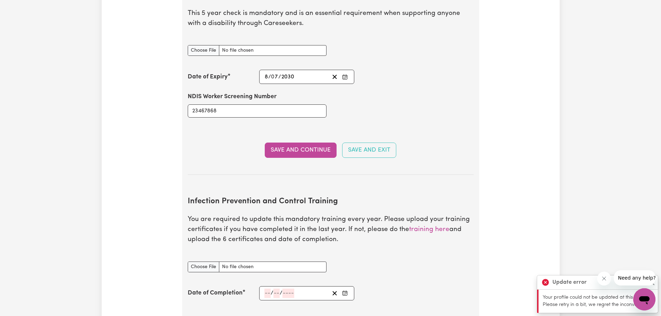
scroll to position [897, 0]
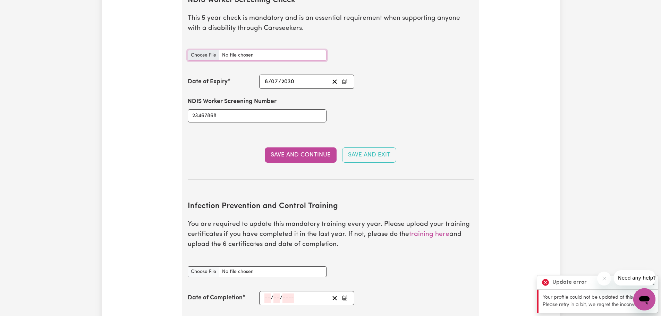
click at [234, 50] on input "NDIS Worker Screening Check document" at bounding box center [257, 55] width 139 height 11
click at [306, 147] on button "Save and Continue" at bounding box center [301, 154] width 72 height 15
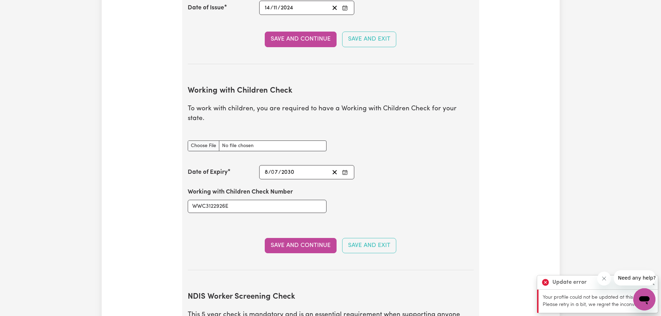
scroll to position [550, 0]
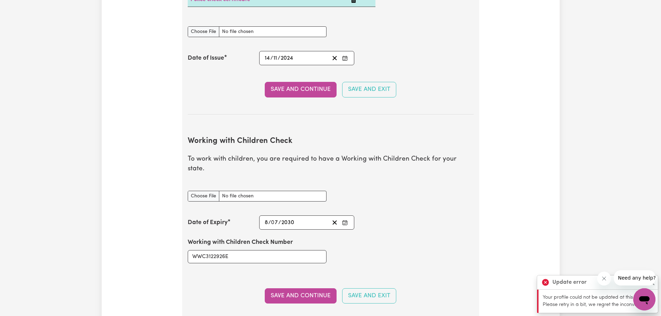
click at [603, 276] on icon "Close message from company" at bounding box center [604, 279] width 6 height 6
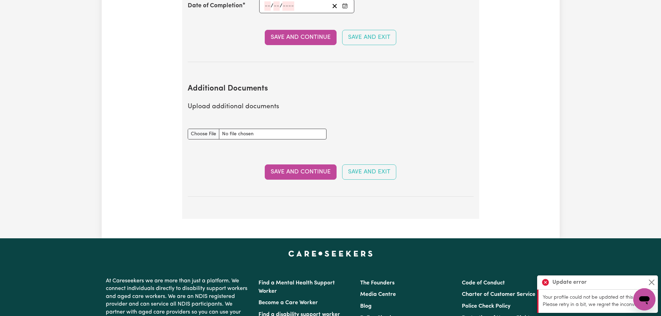
scroll to position [1179, 0]
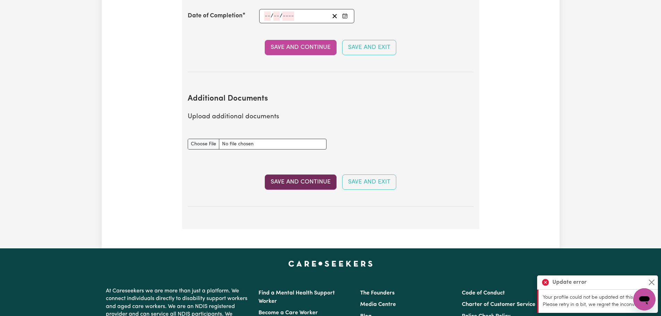
click at [320, 174] on button "Save and Continue" at bounding box center [301, 181] width 72 height 15
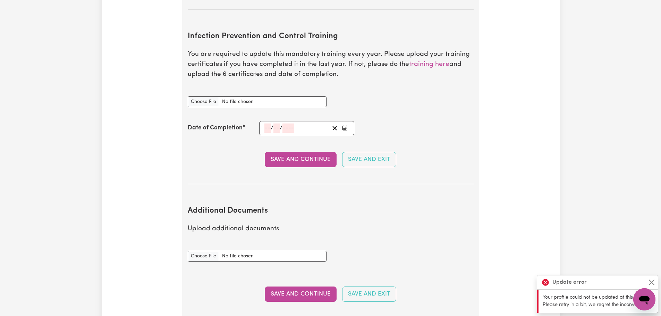
scroll to position [1006, 0]
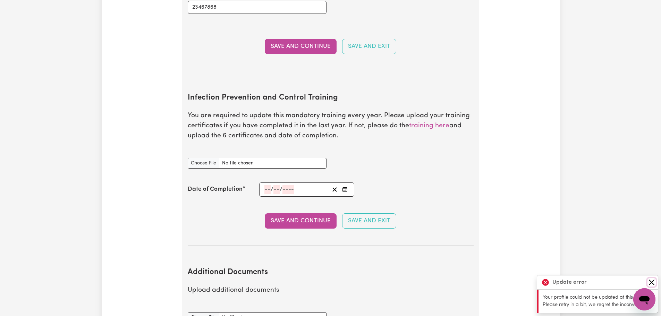
click at [652, 283] on button "Close" at bounding box center [651, 282] width 8 height 8
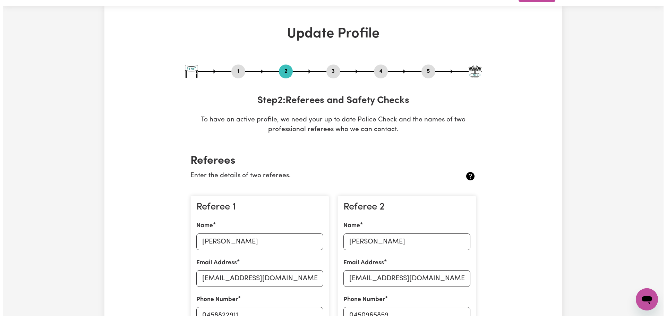
scroll to position [0, 0]
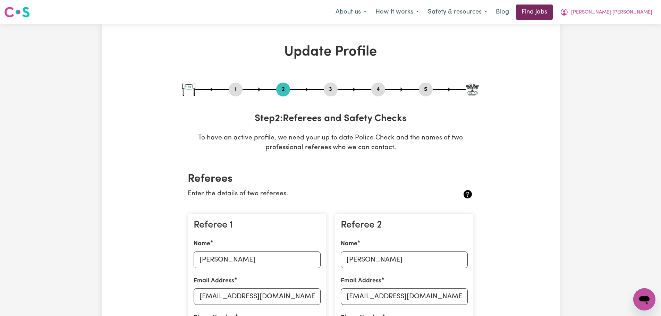
click at [552, 13] on link "Find jobs" at bounding box center [534, 12] width 37 height 15
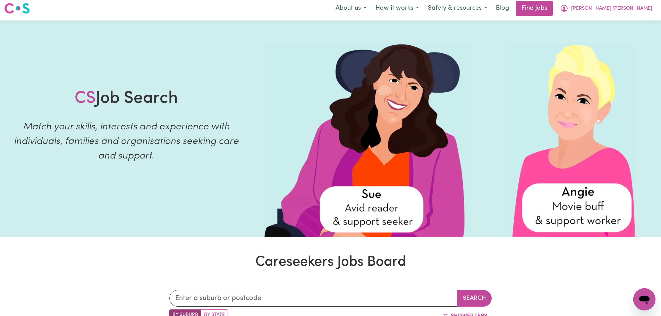
scroll to position [243, 0]
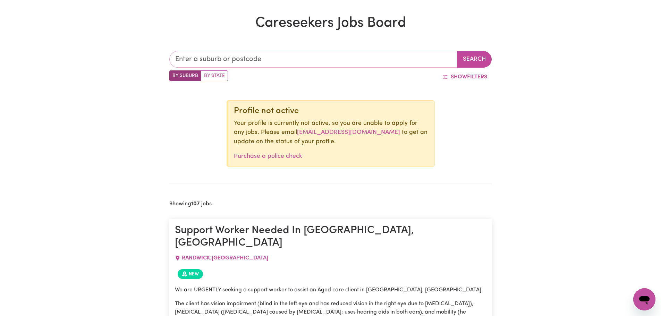
click at [216, 62] on input "text" at bounding box center [313, 59] width 288 height 17
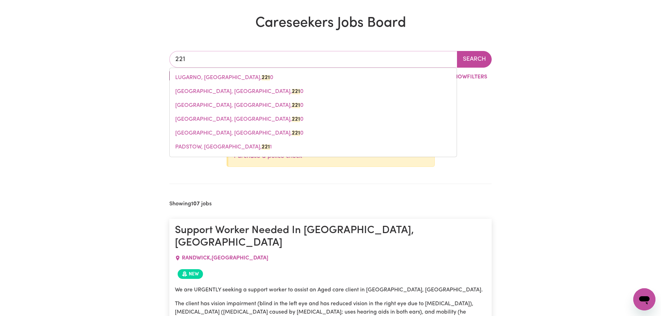
type input "2217"
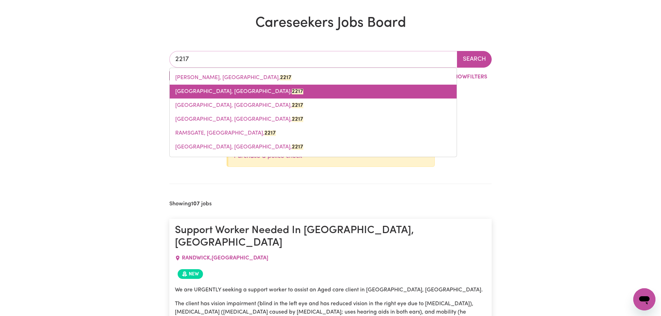
click at [212, 93] on span "[GEOGRAPHIC_DATA], [GEOGRAPHIC_DATA], 2217" at bounding box center [239, 92] width 128 height 6
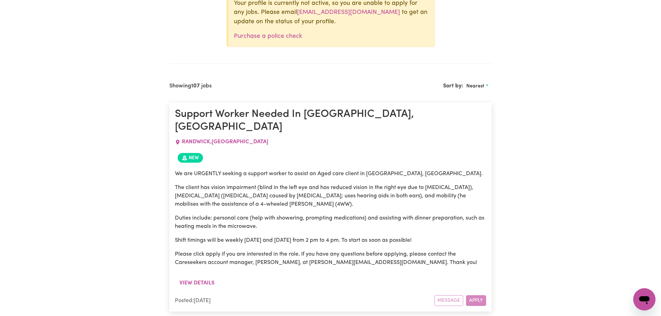
scroll to position [382, 0]
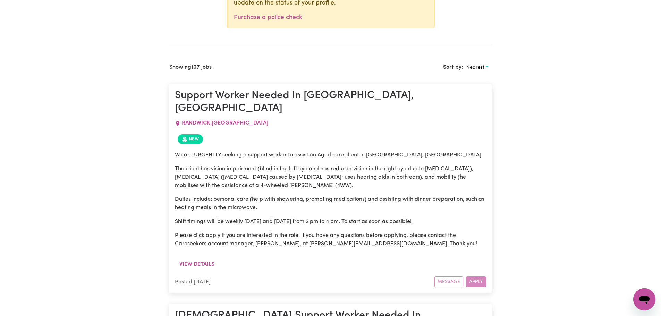
click at [467, 276] on div "Message Apply" at bounding box center [460, 281] width 52 height 11
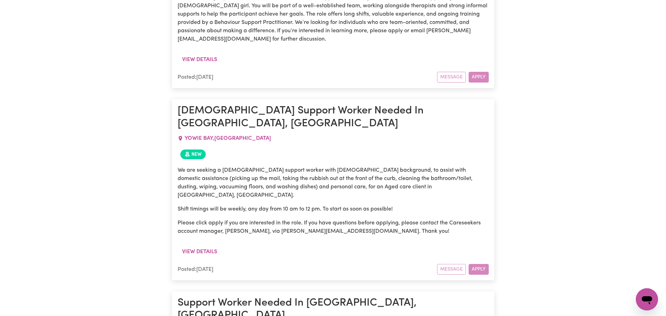
scroll to position [2393, 0]
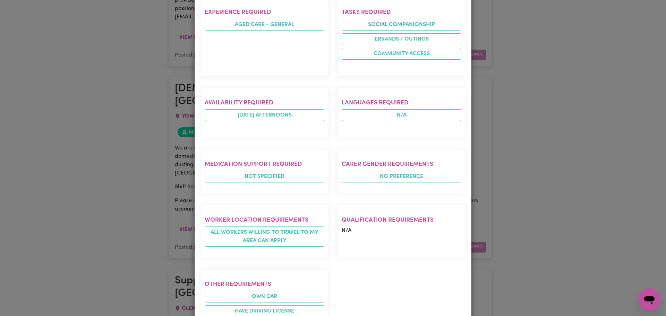
scroll to position [342, 0]
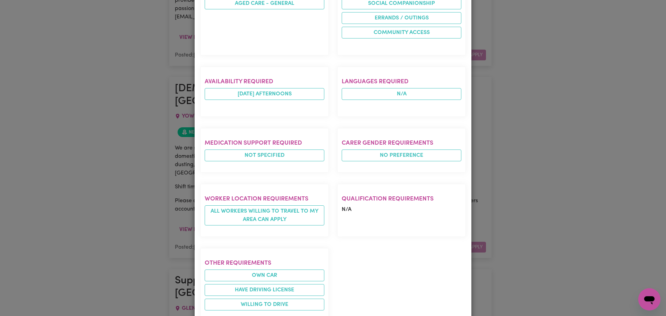
click at [529, 142] on div "Job Details Support Worker Needed In [GEOGRAPHIC_DATA], [GEOGRAPHIC_DATA] , [GE…" at bounding box center [333, 158] width 666 height 316
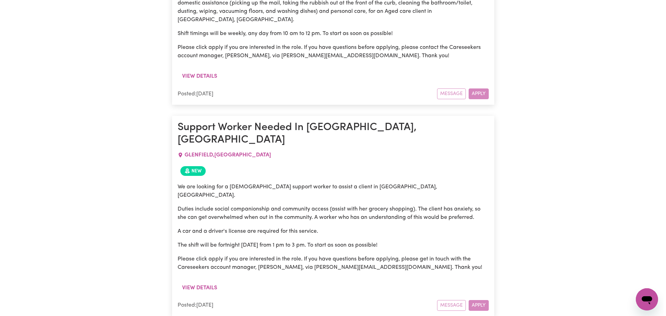
scroll to position [2567, 0]
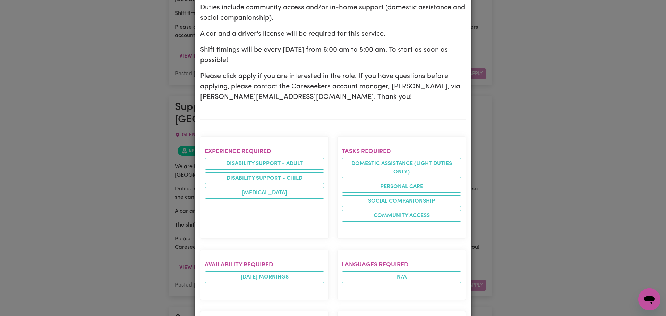
scroll to position [208, 0]
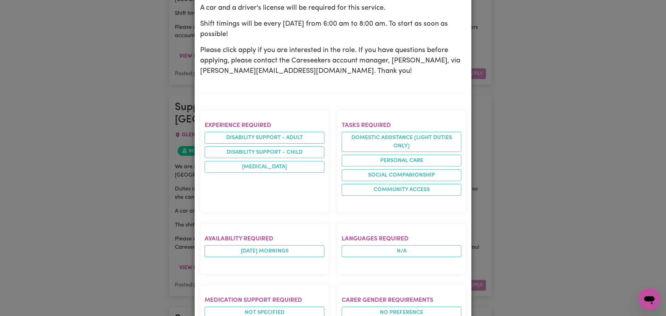
click at [113, 147] on div "Job Details Support Worker Needed In [GEOGRAPHIC_DATA], [GEOGRAPHIC_DATA] [GEOG…" at bounding box center [333, 158] width 666 height 316
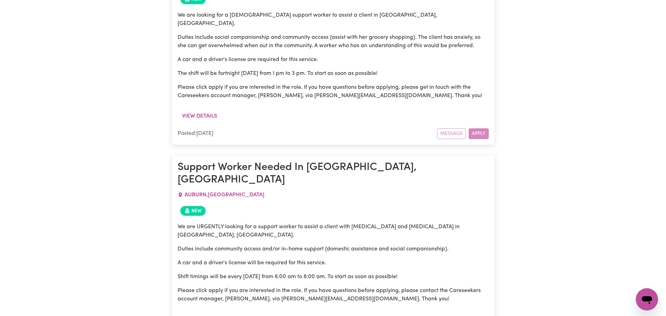
scroll to position [2740, 0]
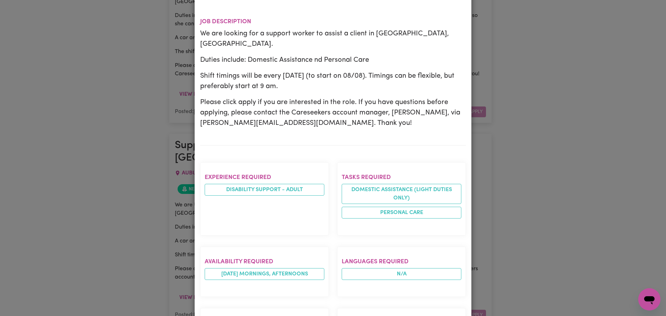
scroll to position [173, 0]
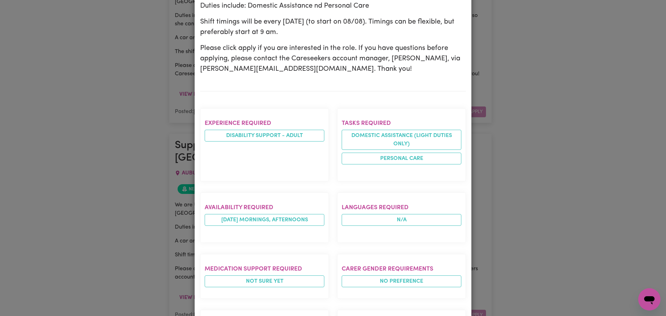
click at [153, 162] on div "Job Details Support Worker Needed in [GEOGRAPHIC_DATA], [GEOGRAPHIC_DATA] [GEOG…" at bounding box center [333, 158] width 666 height 316
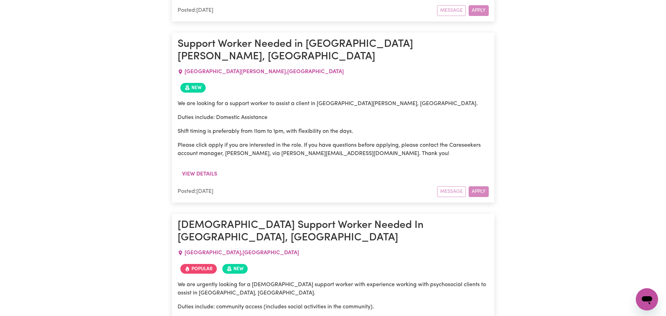
scroll to position [3364, 0]
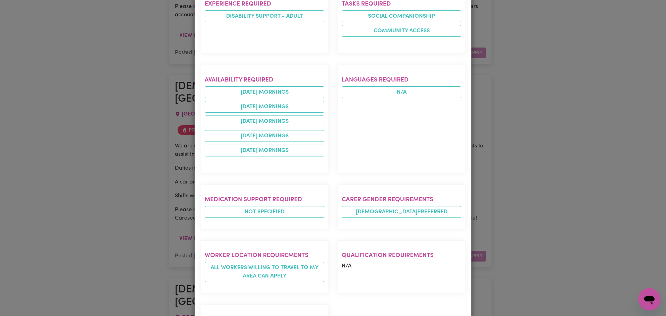
scroll to position [347, 0]
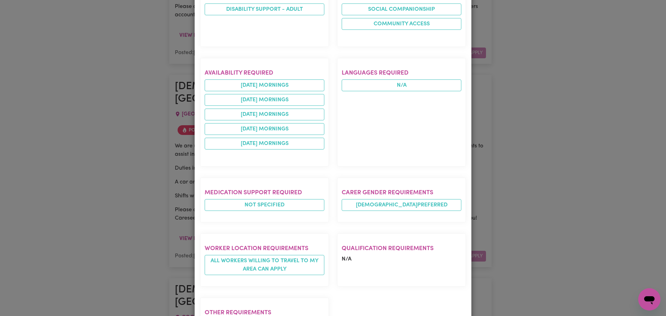
click at [125, 149] on div "Job Details [DEMOGRAPHIC_DATA] Support Worker Needed In [GEOGRAPHIC_DATA], [GEO…" at bounding box center [333, 158] width 666 height 316
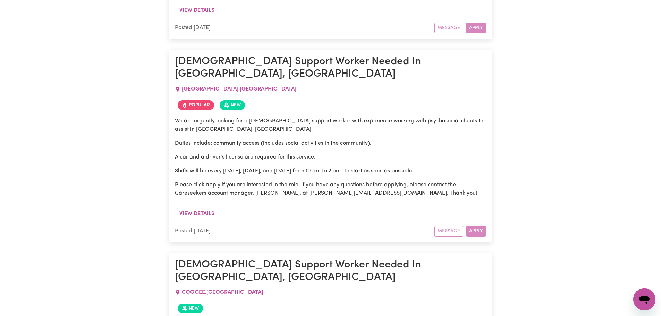
scroll to position [3503, 0]
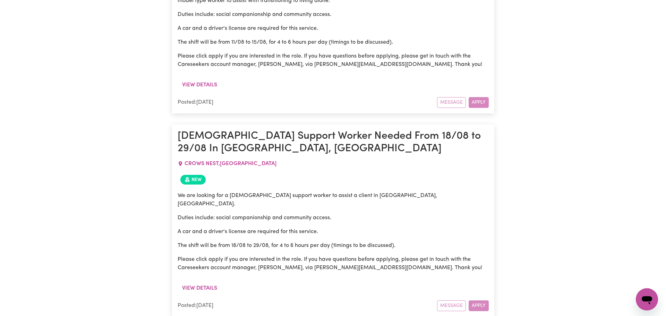
scroll to position [3815, 0]
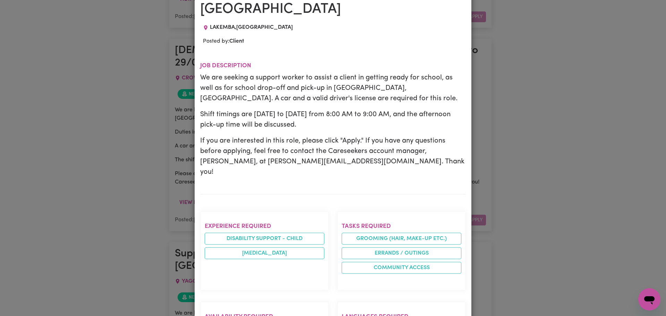
scroll to position [69, 0]
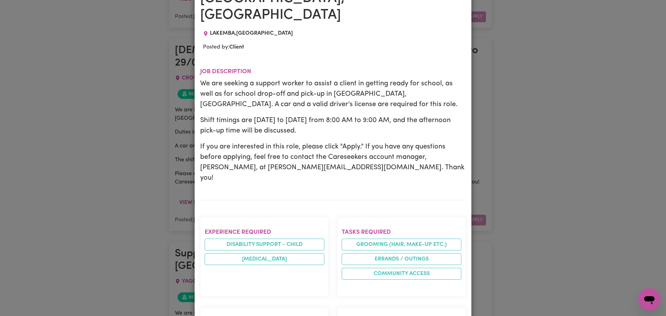
click at [179, 81] on div "Job Details Support Worker Needed in [GEOGRAPHIC_DATA], [GEOGRAPHIC_DATA] , [GE…" at bounding box center [333, 158] width 666 height 316
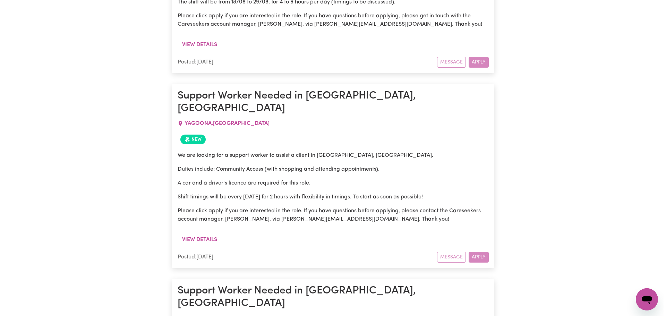
scroll to position [4058, 0]
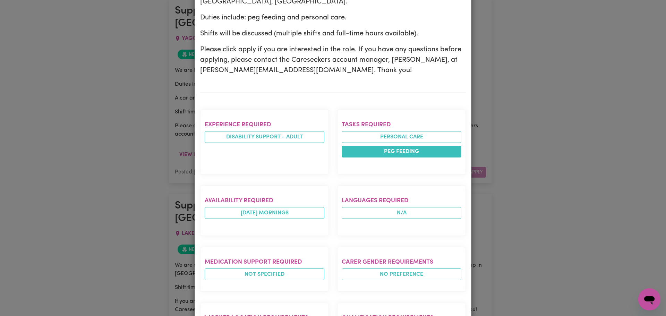
scroll to position [259, 0]
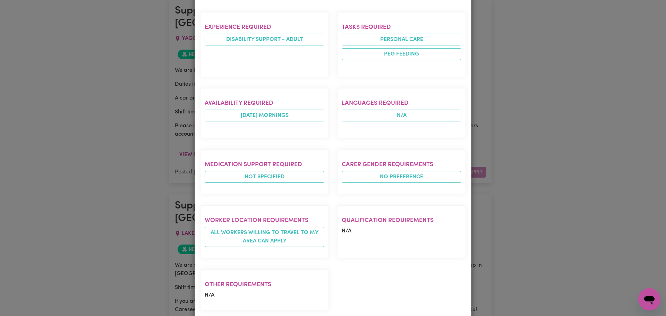
click at [48, 145] on div "Job Details Support Worker Needed In [GEOGRAPHIC_DATA], [GEOGRAPHIC_DATA] NARRA…" at bounding box center [333, 158] width 666 height 316
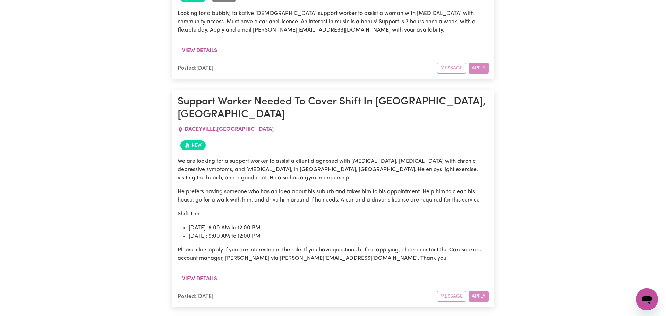
scroll to position [6833, 0]
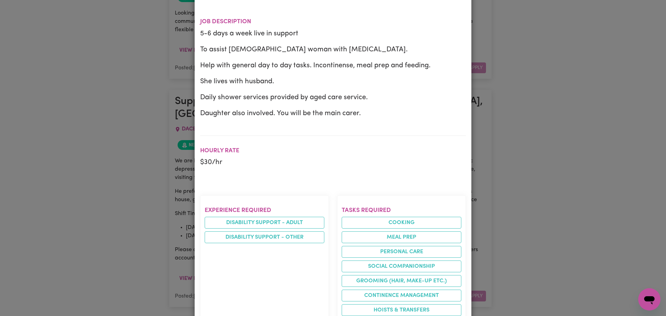
scroll to position [69, 0]
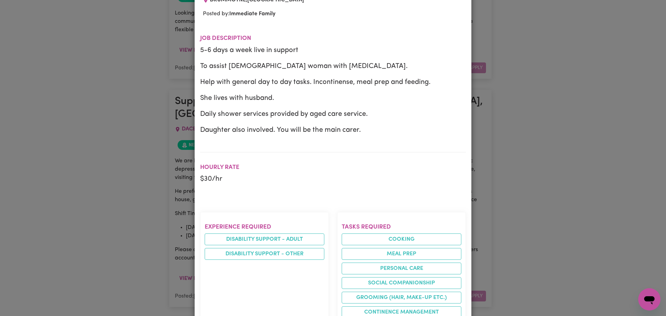
click at [120, 145] on div "Job Details Live In Carer required - Drummoyne DRUMMOYNE , [GEOGRAPHIC_DATA] Po…" at bounding box center [333, 158] width 666 height 316
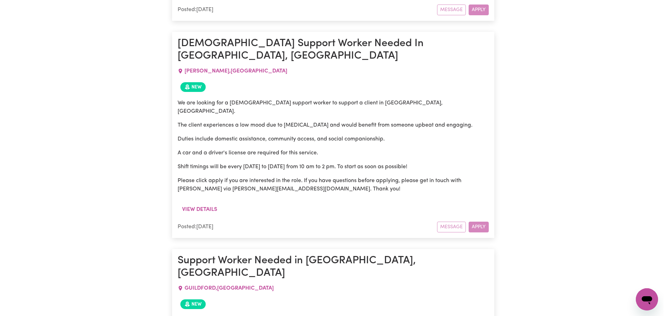
scroll to position [7526, 0]
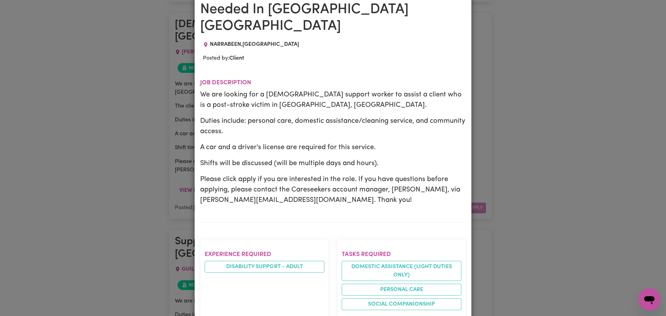
scroll to position [208, 0]
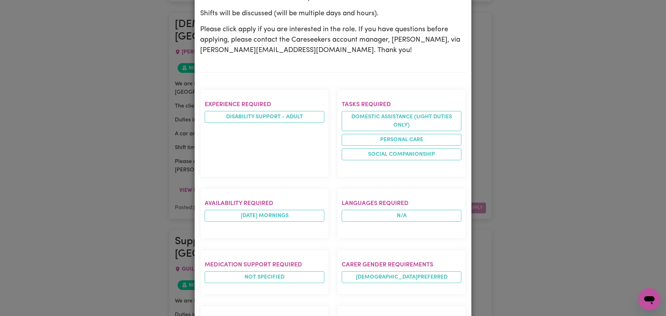
click at [120, 195] on div "Job Details [DEMOGRAPHIC_DATA] Support Worker Needed In [GEOGRAPHIC_DATA] [GEOG…" at bounding box center [333, 158] width 666 height 316
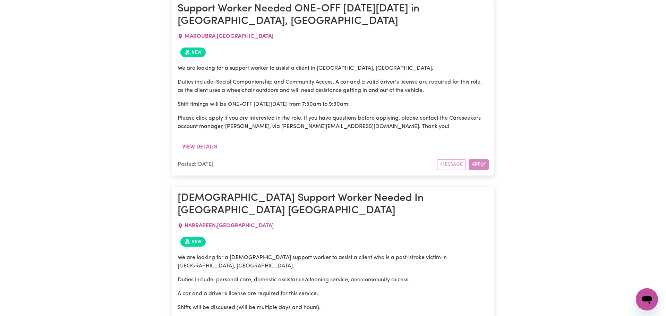
scroll to position [7942, 0]
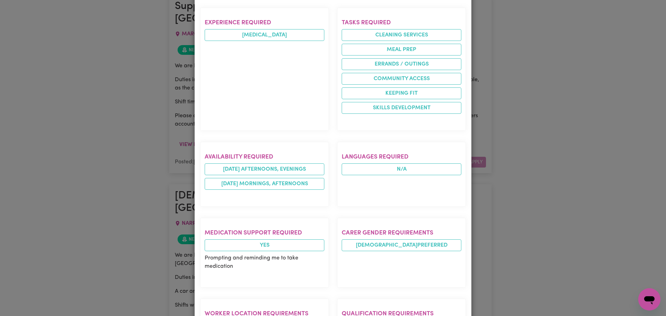
scroll to position [347, 0]
click at [115, 163] on div "Job Details Care worker needed KINGSGROVE , [GEOGRAPHIC_DATA] Posted by: Client…" at bounding box center [333, 158] width 666 height 316
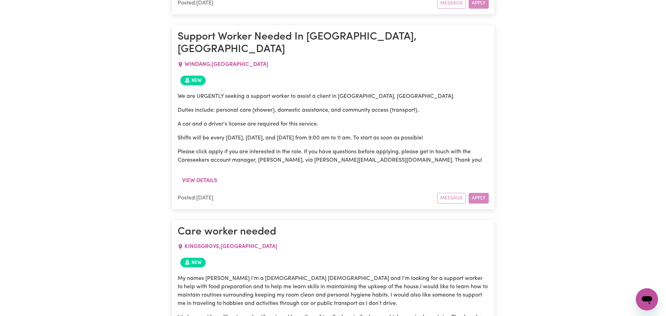
scroll to position [8324, 0]
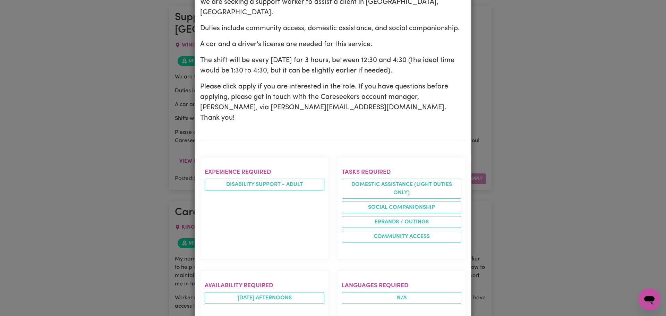
scroll to position [173, 0]
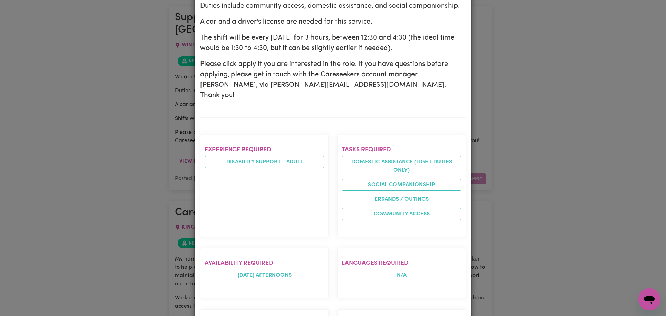
click at [58, 196] on div "Job Details Support Worker Needed Every [DATE] In [GEOGRAPHIC_DATA], [GEOGRAPHI…" at bounding box center [333, 158] width 666 height 316
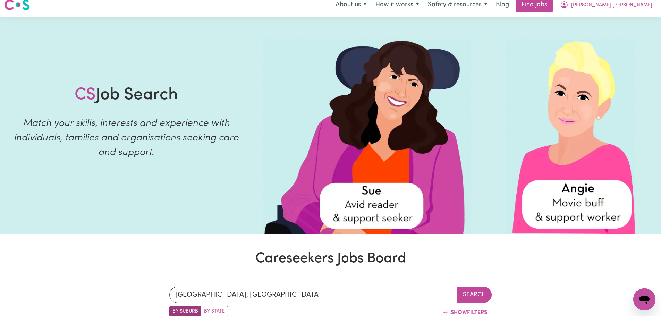
scroll to position [0, 0]
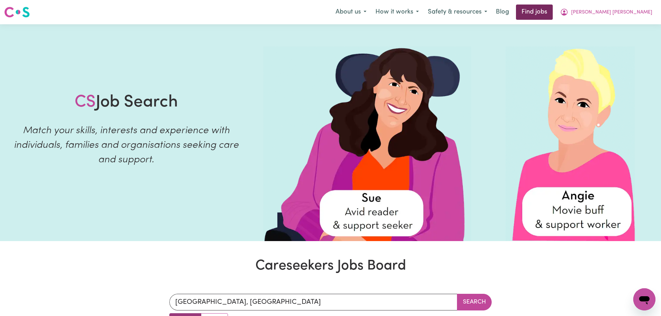
click at [552, 11] on link "Find jobs" at bounding box center [534, 12] width 37 height 15
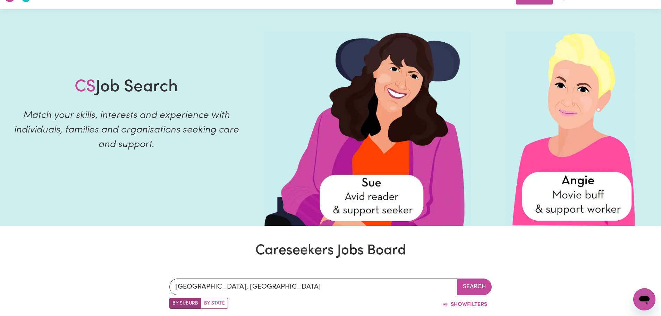
scroll to position [69, 0]
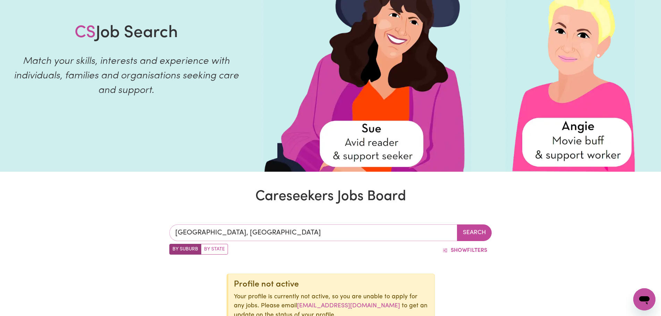
click at [249, 236] on input "[GEOGRAPHIC_DATA], [GEOGRAPHIC_DATA]" at bounding box center [313, 232] width 288 height 17
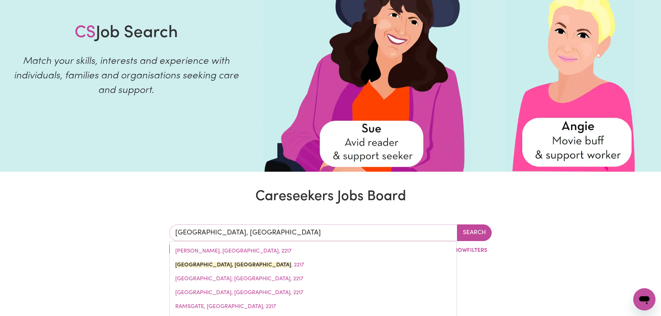
click at [257, 237] on input "[GEOGRAPHIC_DATA], [GEOGRAPHIC_DATA]" at bounding box center [313, 232] width 288 height 17
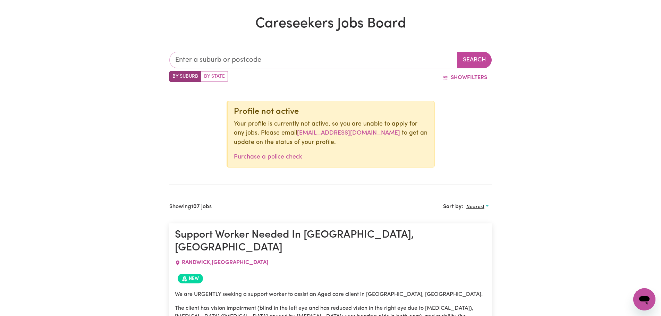
scroll to position [243, 0]
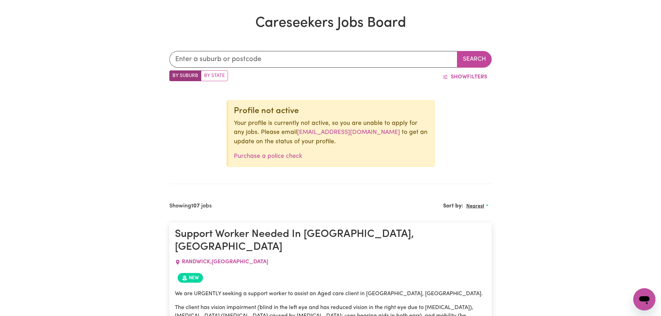
click at [482, 205] on span "Nearest" at bounding box center [475, 206] width 18 height 5
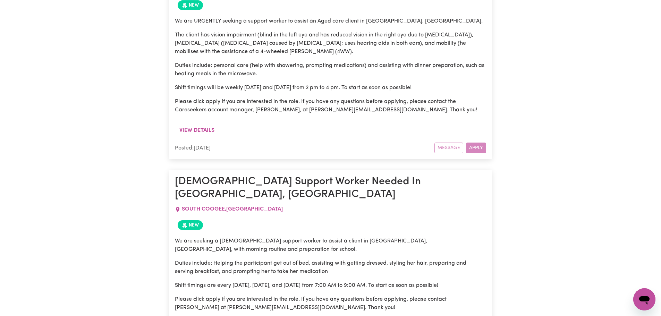
scroll to position [555, 0]
